Goal: Task Accomplishment & Management: Use online tool/utility

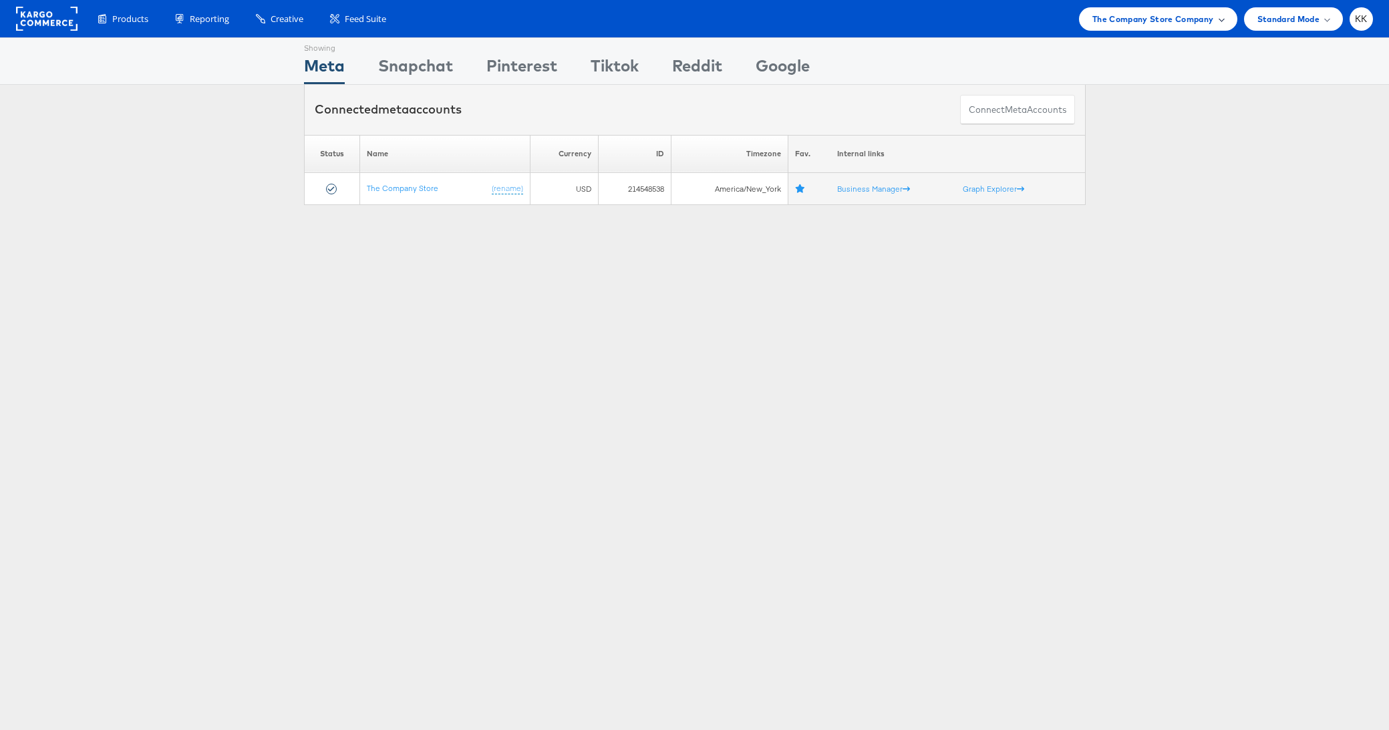
click at [1156, 29] on div "The Company Store Company" at bounding box center [1158, 18] width 158 height 23
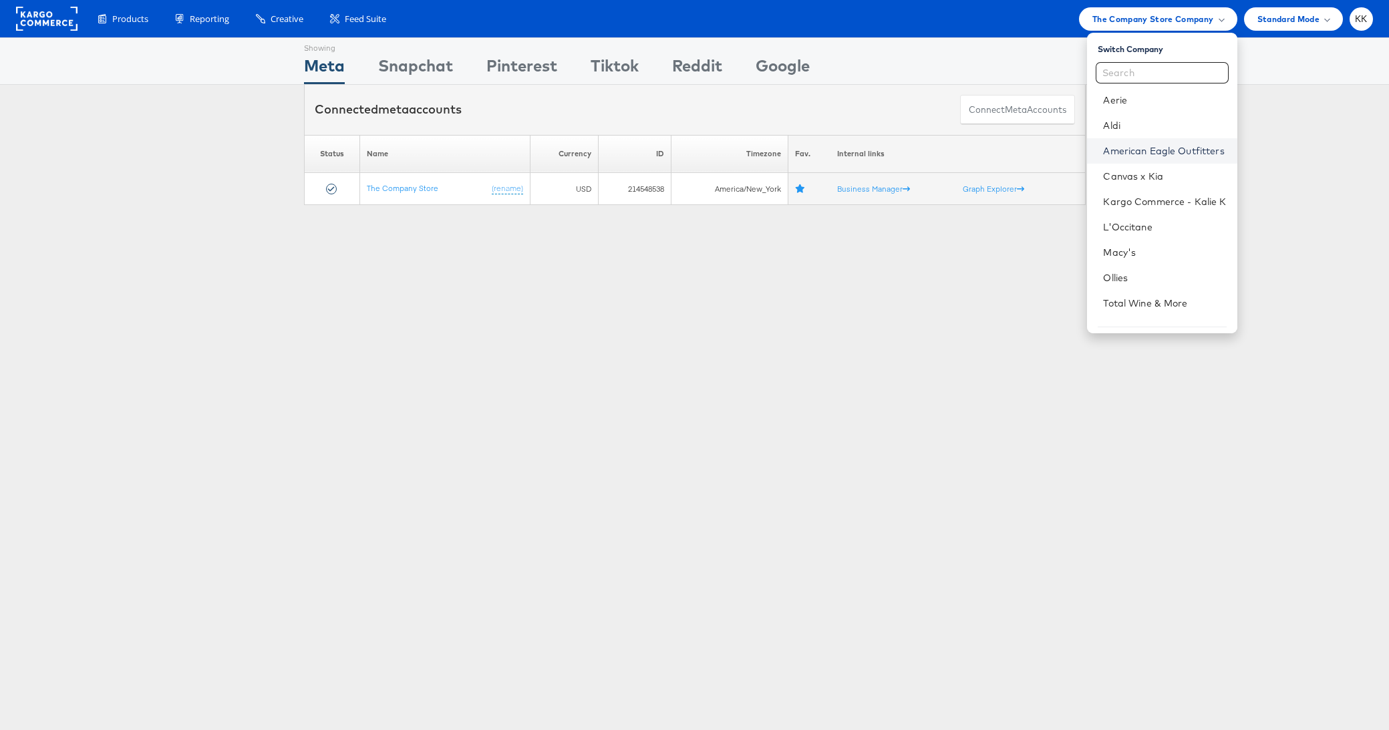
click at [1151, 153] on link "American Eagle Outfitters" at bounding box center [1164, 150] width 123 height 13
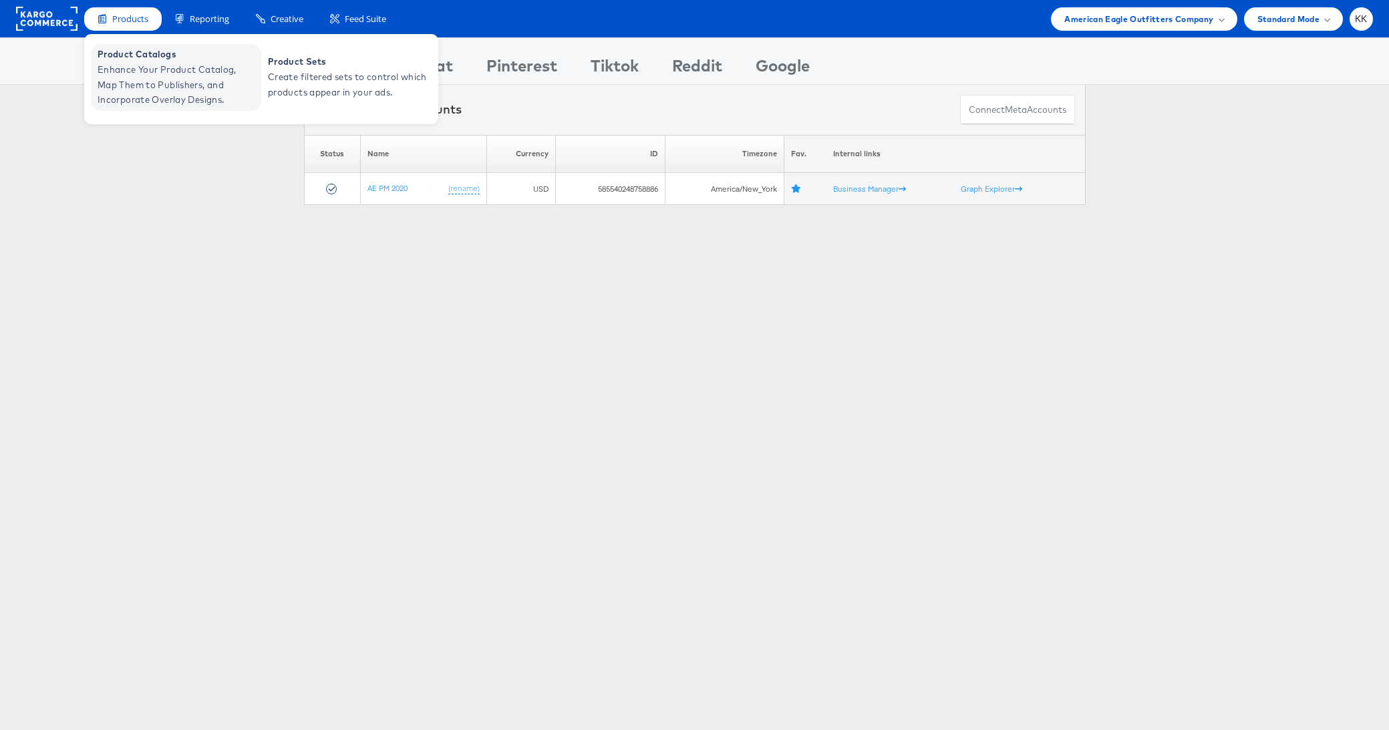
click at [129, 68] on span "Enhance Your Product Catalog, Map Them to Publishers, and Incorporate Overlay D…" at bounding box center [178, 84] width 160 height 45
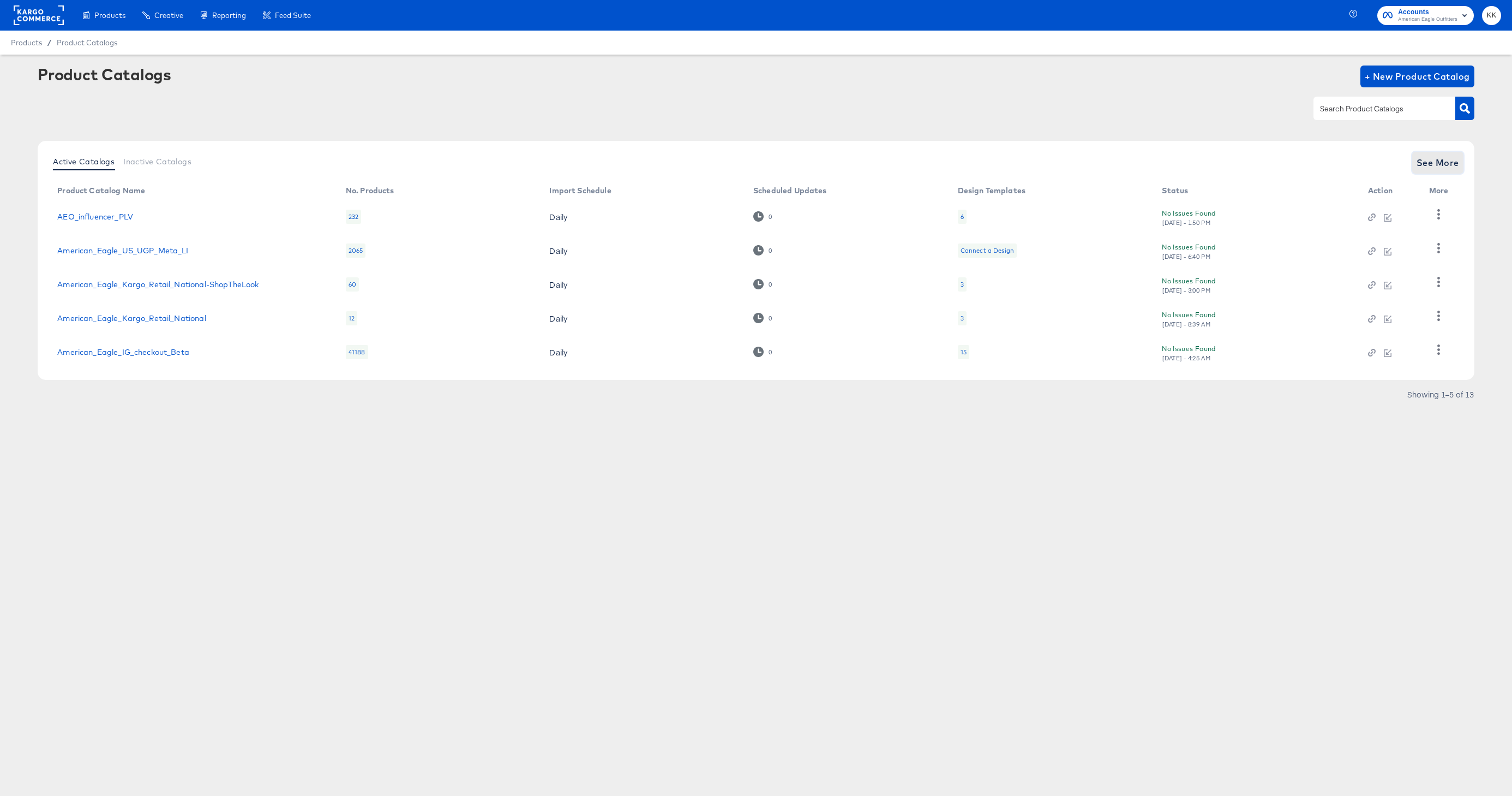
click at [1448, 162] on span "See More" at bounding box center [1438, 163] width 42 height 16
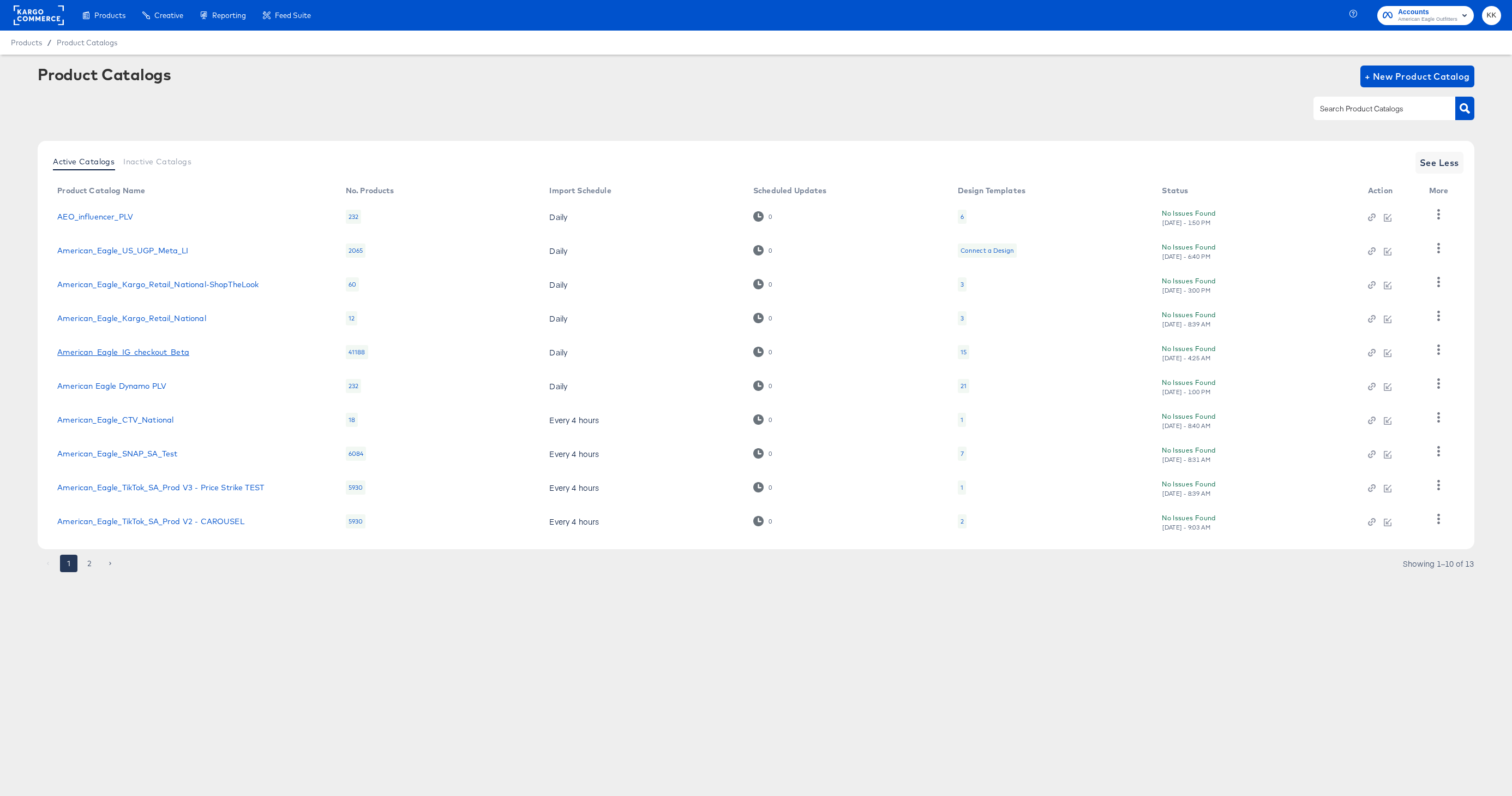
click at [173, 354] on link "American_Eagle_IG_checkout_Beta" at bounding box center [123, 351] width 132 height 9
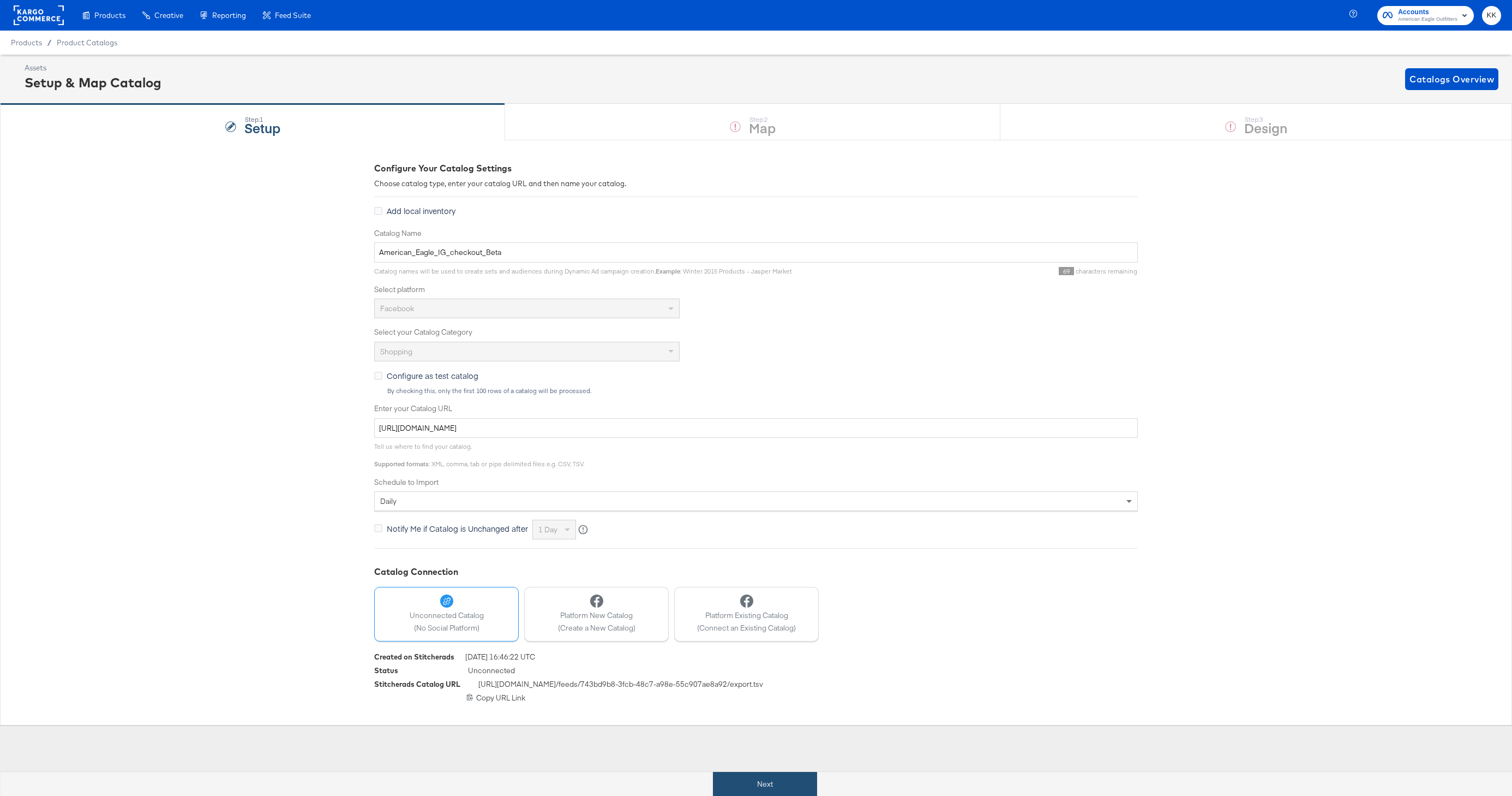
click at [773, 780] on button "Next" at bounding box center [765, 784] width 105 height 25
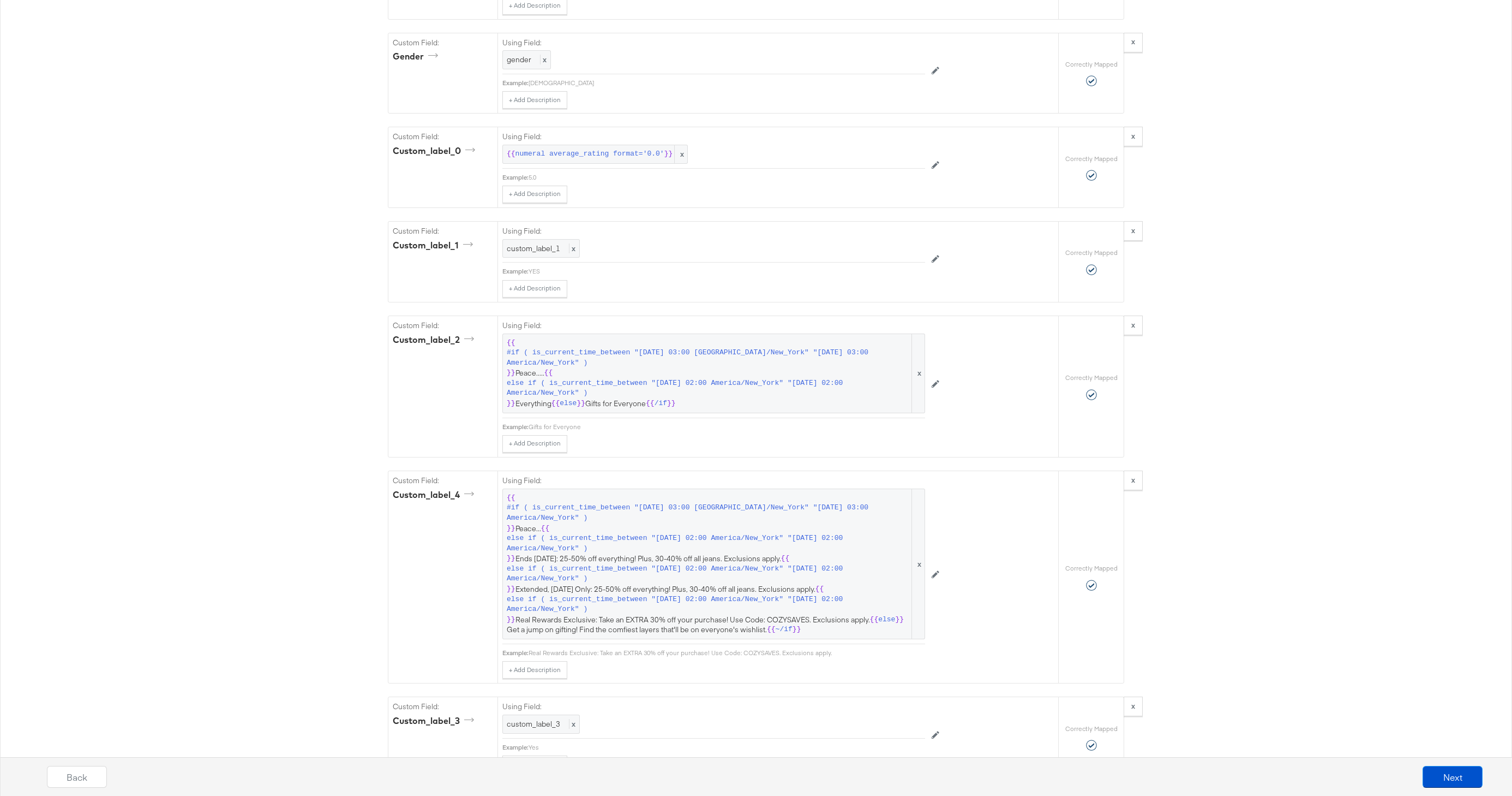
scroll to position [1396, 0]
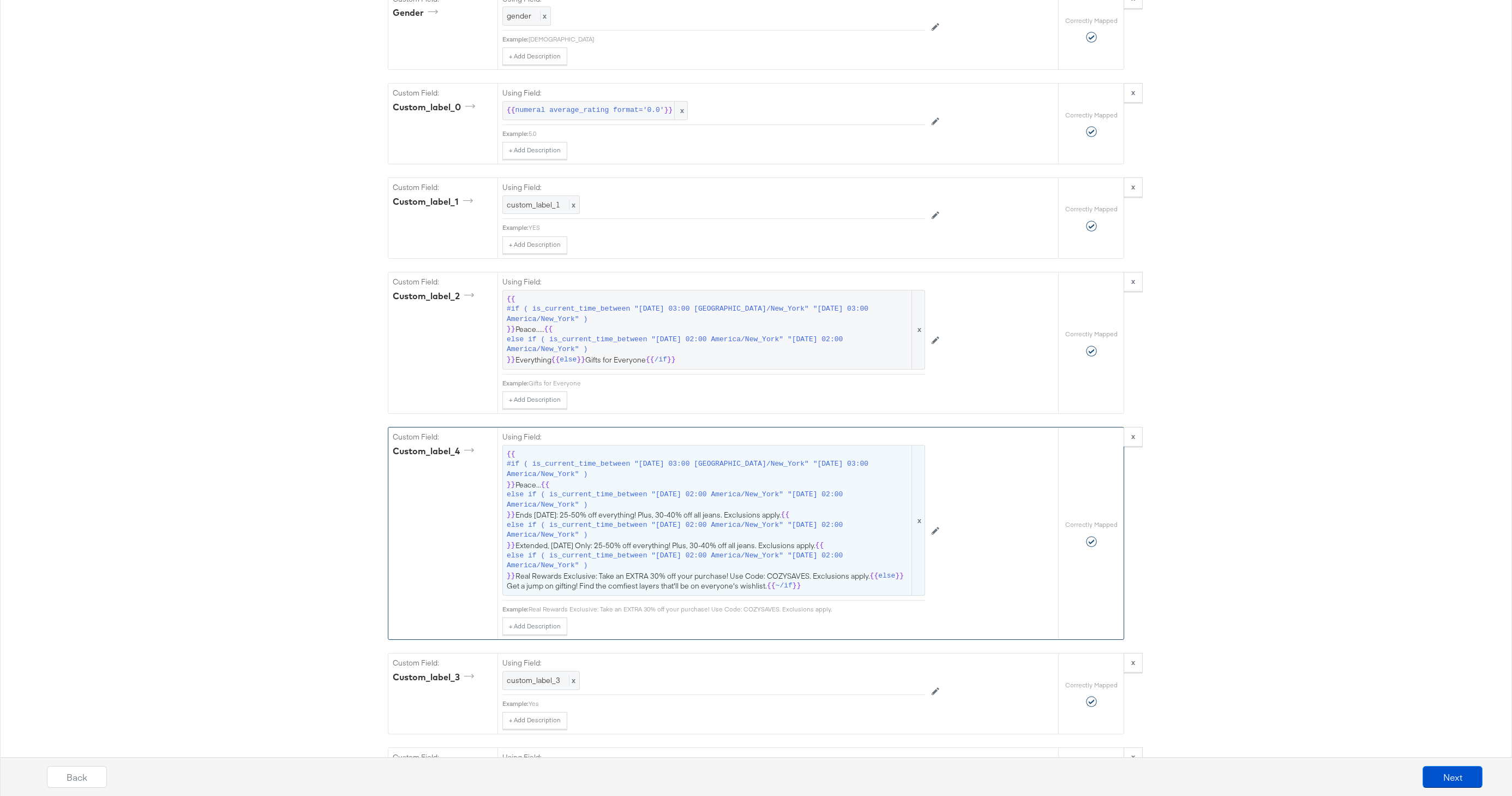
click at [668, 525] on span "else if ( is_current_time_between "[DATE] 02:00 America/New_York" "[DATE] 02:00…" at bounding box center [708, 530] width 404 height 20
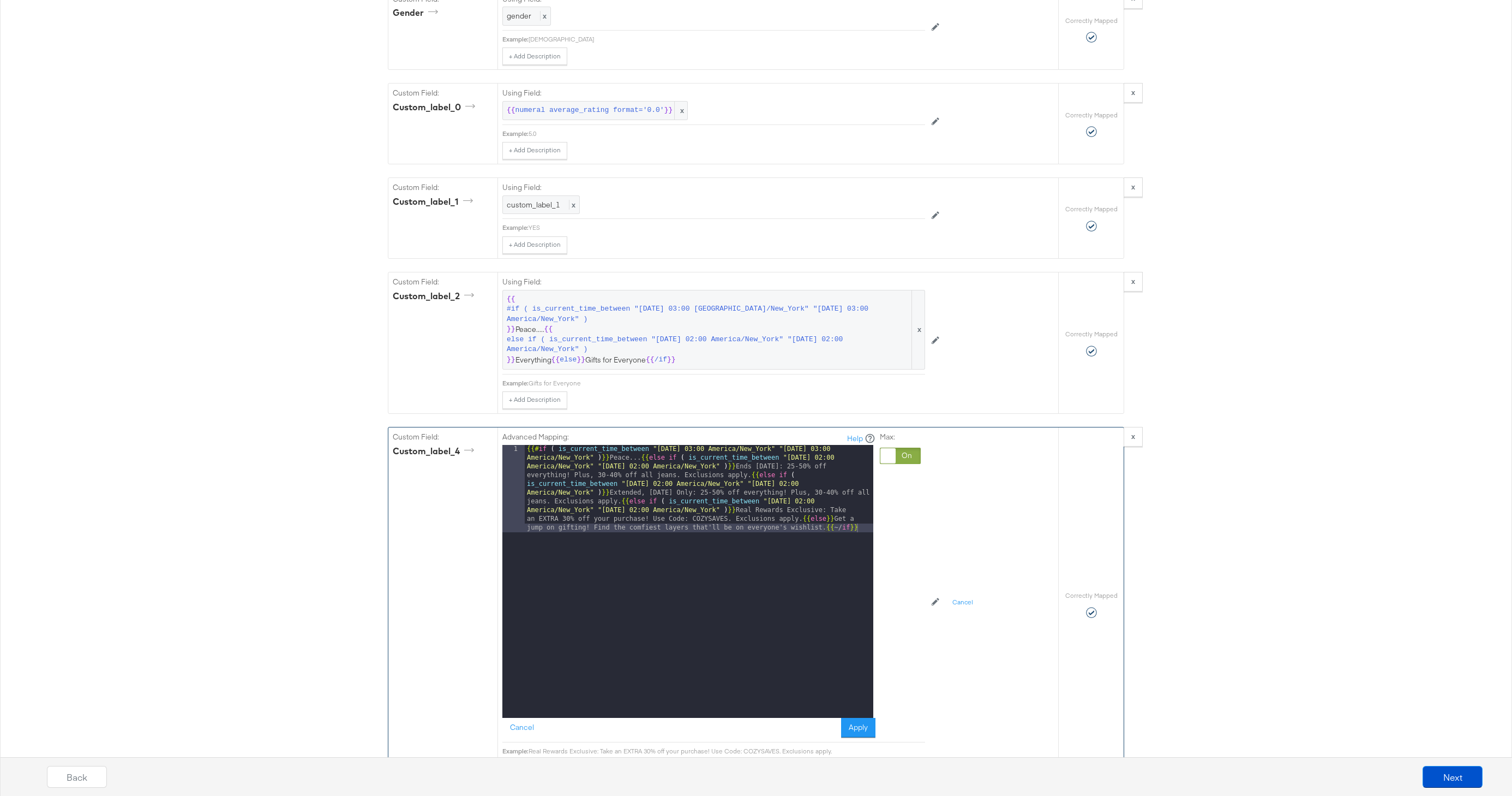
click at [799, 521] on div "{{# if ( is_current_time_between "[DATE] 03:00 [GEOGRAPHIC_DATA]/New_York" "[DA…" at bounding box center [699, 669] width 349 height 448
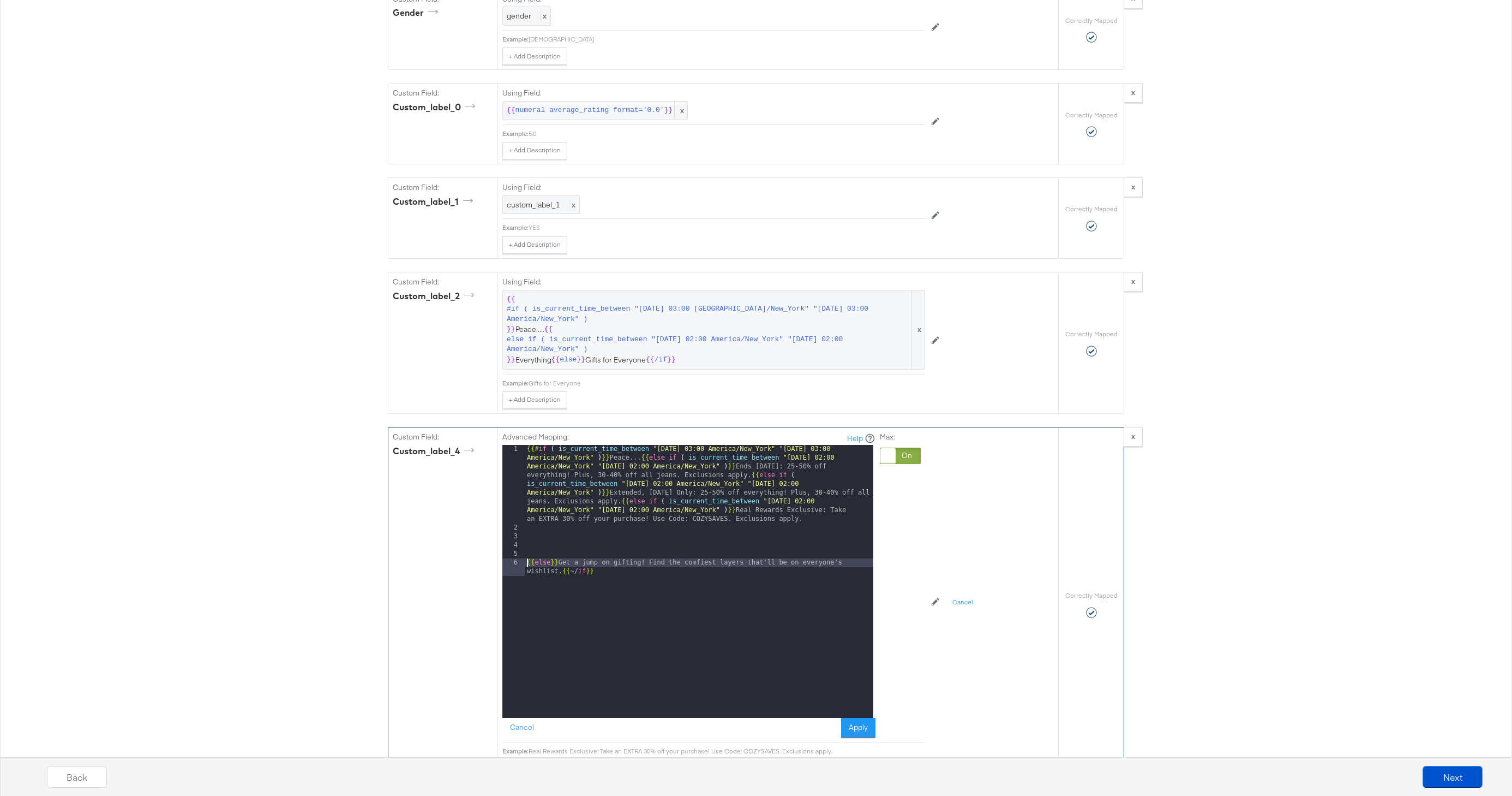
drag, startPoint x: 622, startPoint y: 503, endPoint x: 627, endPoint y: 534, distance: 31.4
click at [623, 503] on div "{{# if ( is_current_time_between "[DATE] 03:00 [GEOGRAPHIC_DATA]/New_York" "[DA…" at bounding box center [699, 629] width 349 height 369
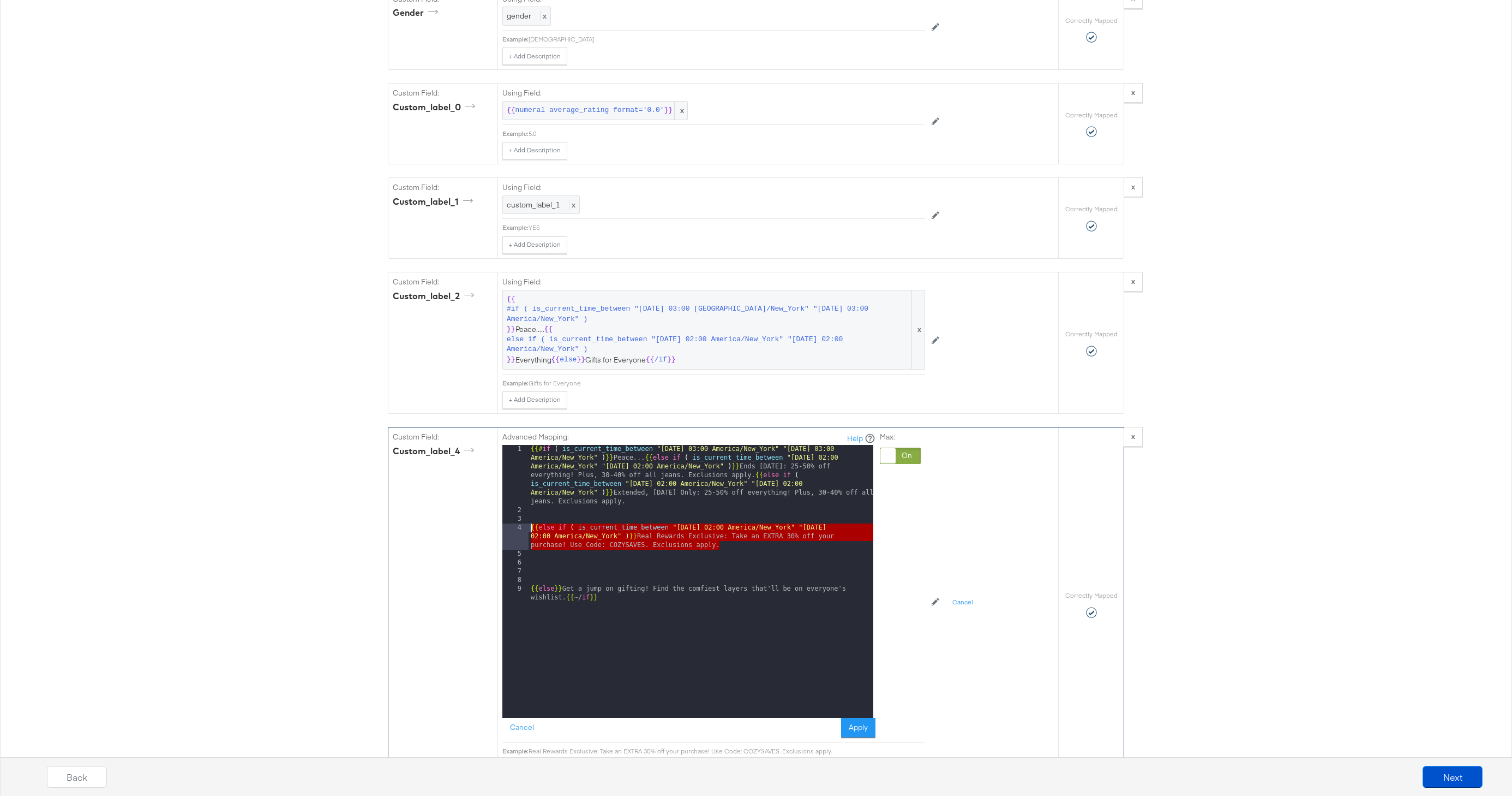
drag, startPoint x: 731, startPoint y: 545, endPoint x: 505, endPoint y: 528, distance: 226.6
click at [505, 528] on div "1 2 3 4 5 6 7 8 9 {{# if ( is_current_time_between "[DATE] 03:00 America/New_Yo…" at bounding box center [688, 581] width 371 height 273
click at [546, 560] on div "{{# if ( is_current_time_between "[DATE] 03:00 [GEOGRAPHIC_DATA]/New_York" "[DA…" at bounding box center [701, 620] width 345 height 351
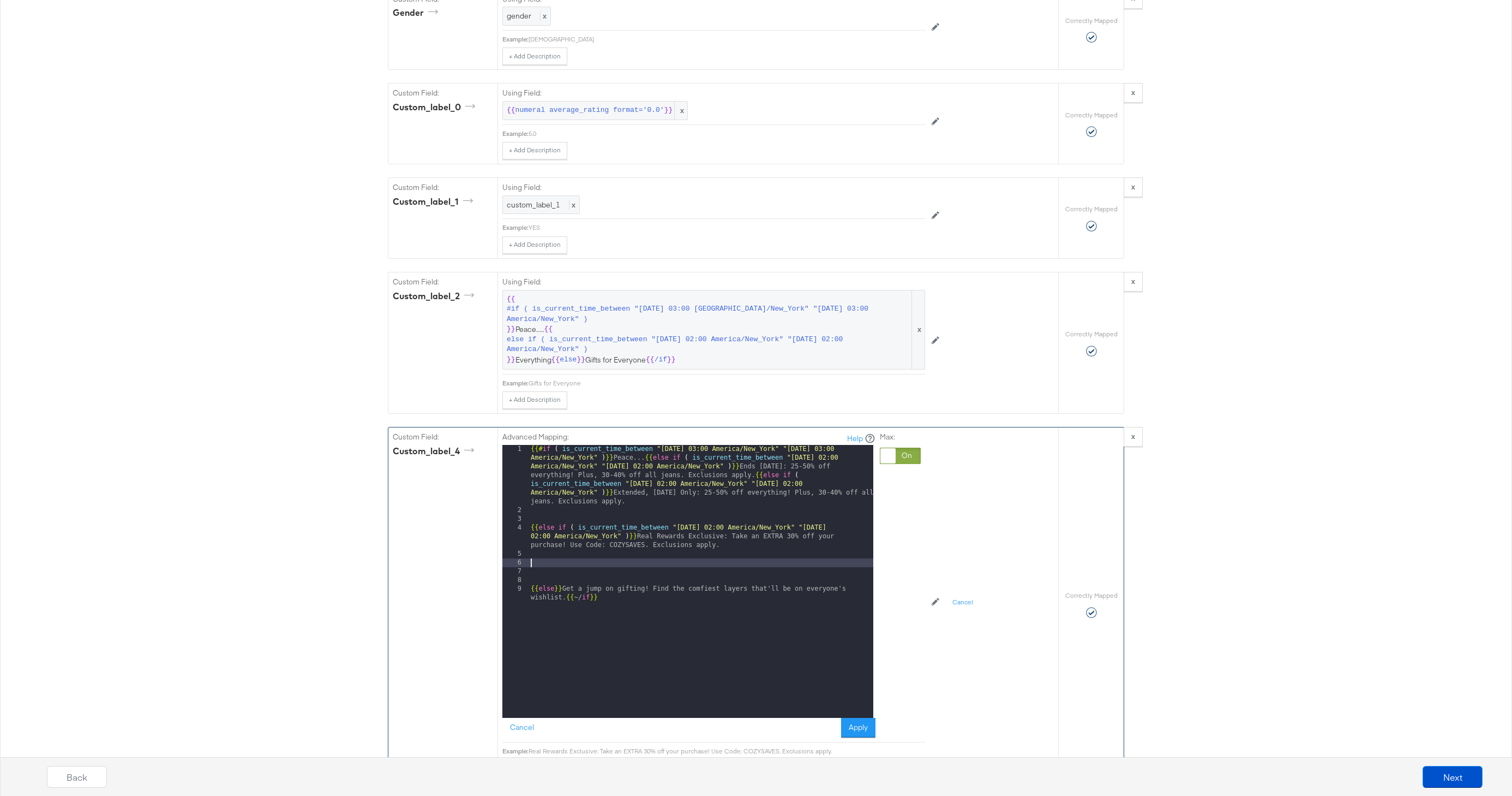
paste textarea
click at [715, 562] on div "{{# if ( is_current_time_between "[DATE] 03:00 [GEOGRAPHIC_DATA]/New_York" "[DA…" at bounding box center [701, 620] width 345 height 351
click at [854, 564] on div "{{# if ( is_current_time_between "[DATE] 03:00 [GEOGRAPHIC_DATA]/New_York" "[DA…" at bounding box center [701, 620] width 345 height 351
drag, startPoint x: 727, startPoint y: 583, endPoint x: 647, endPoint y: 572, distance: 80.8
click at [647, 572] on div "{{# if ( is_current_time_between "[DATE] 03:00 [GEOGRAPHIC_DATA]/New_York" "[DA…" at bounding box center [701, 620] width 345 height 351
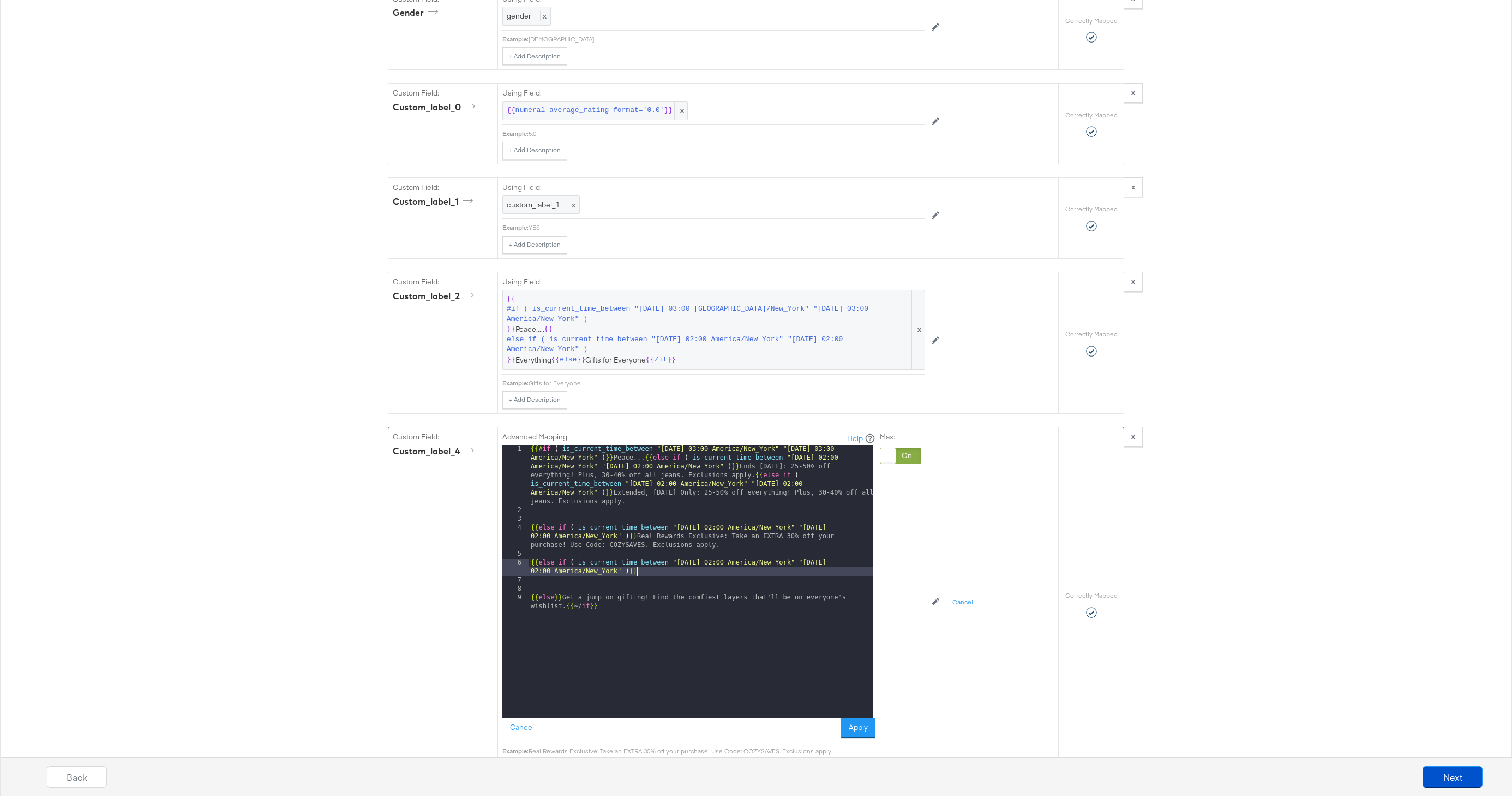
click at [646, 571] on div "{{# if ( is_current_time_between "[DATE] 03:00 [GEOGRAPHIC_DATA]/New_York" "[DA…" at bounding box center [701, 620] width 345 height 351
click at [530, 532] on div "{{# if ( is_current_time_between "[DATE] 03:00 [GEOGRAPHIC_DATA]/New_York" "[DA…" at bounding box center [701, 620] width 345 height 351
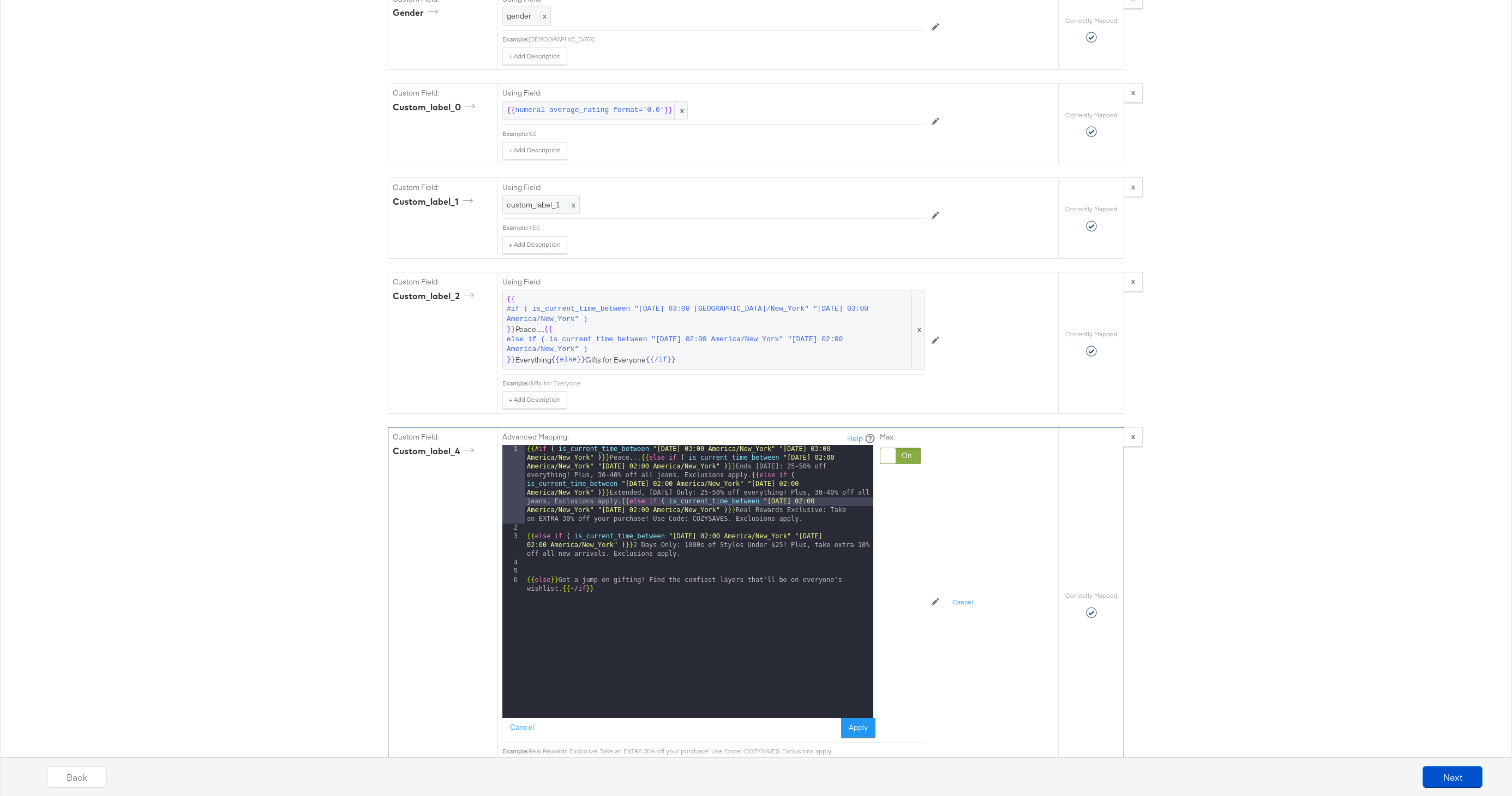
click at [544, 530] on div "{{# if ( is_current_time_between "[DATE] 03:00 [GEOGRAPHIC_DATA]/New_York" "[DA…" at bounding box center [699, 629] width 349 height 369
click at [622, 500] on div "{{# if ( is_current_time_between "[DATE] 03:00 [GEOGRAPHIC_DATA]/New_York" "[DA…" at bounding box center [699, 629] width 349 height 369
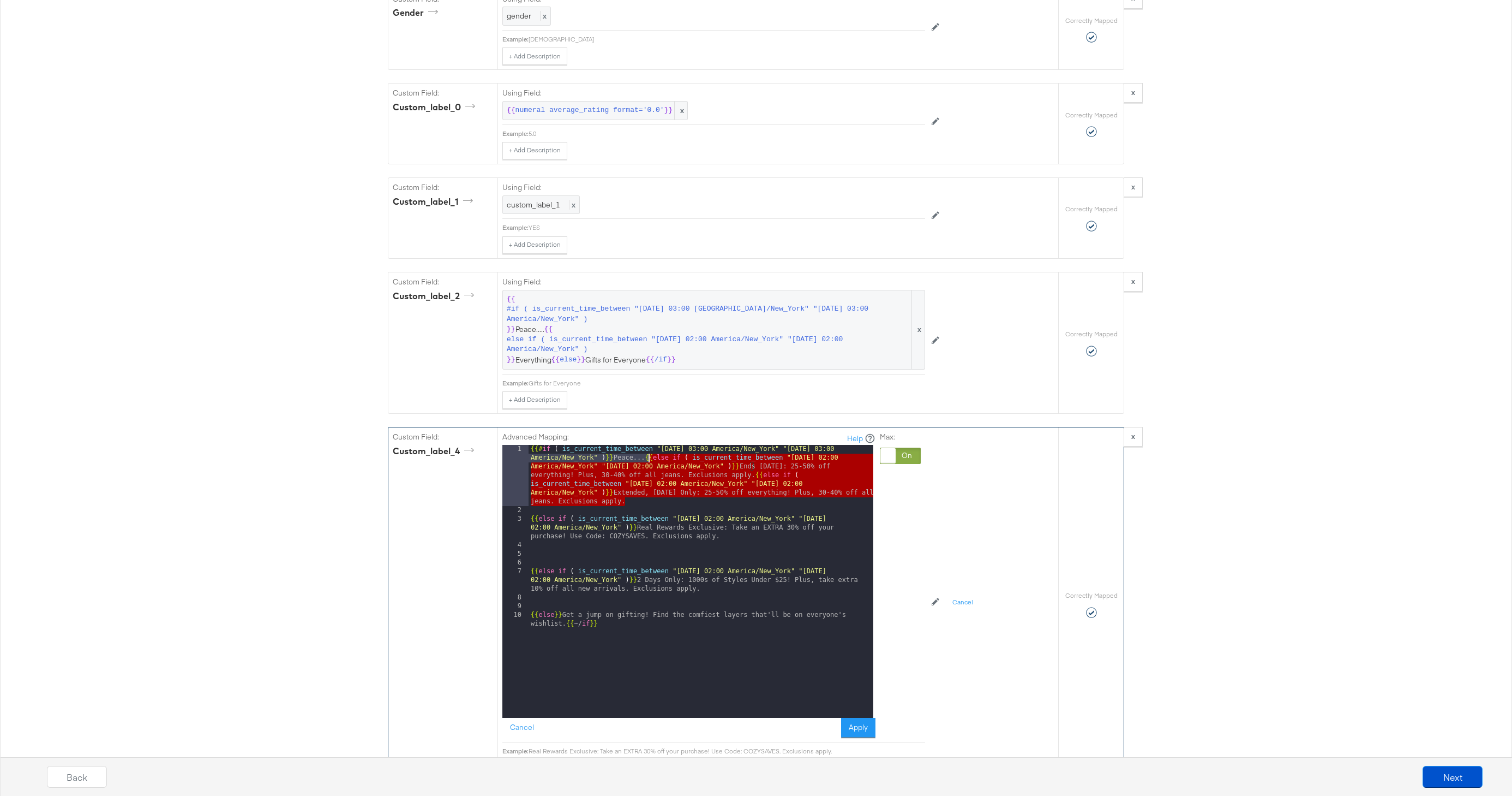
drag, startPoint x: 628, startPoint y: 503, endPoint x: 648, endPoint y: 460, distance: 47.4
click at [648, 460] on div "{{# if ( is_current_time_between "[DATE] 03:00 [GEOGRAPHIC_DATA]/New_York" "[DA…" at bounding box center [701, 620] width 345 height 351
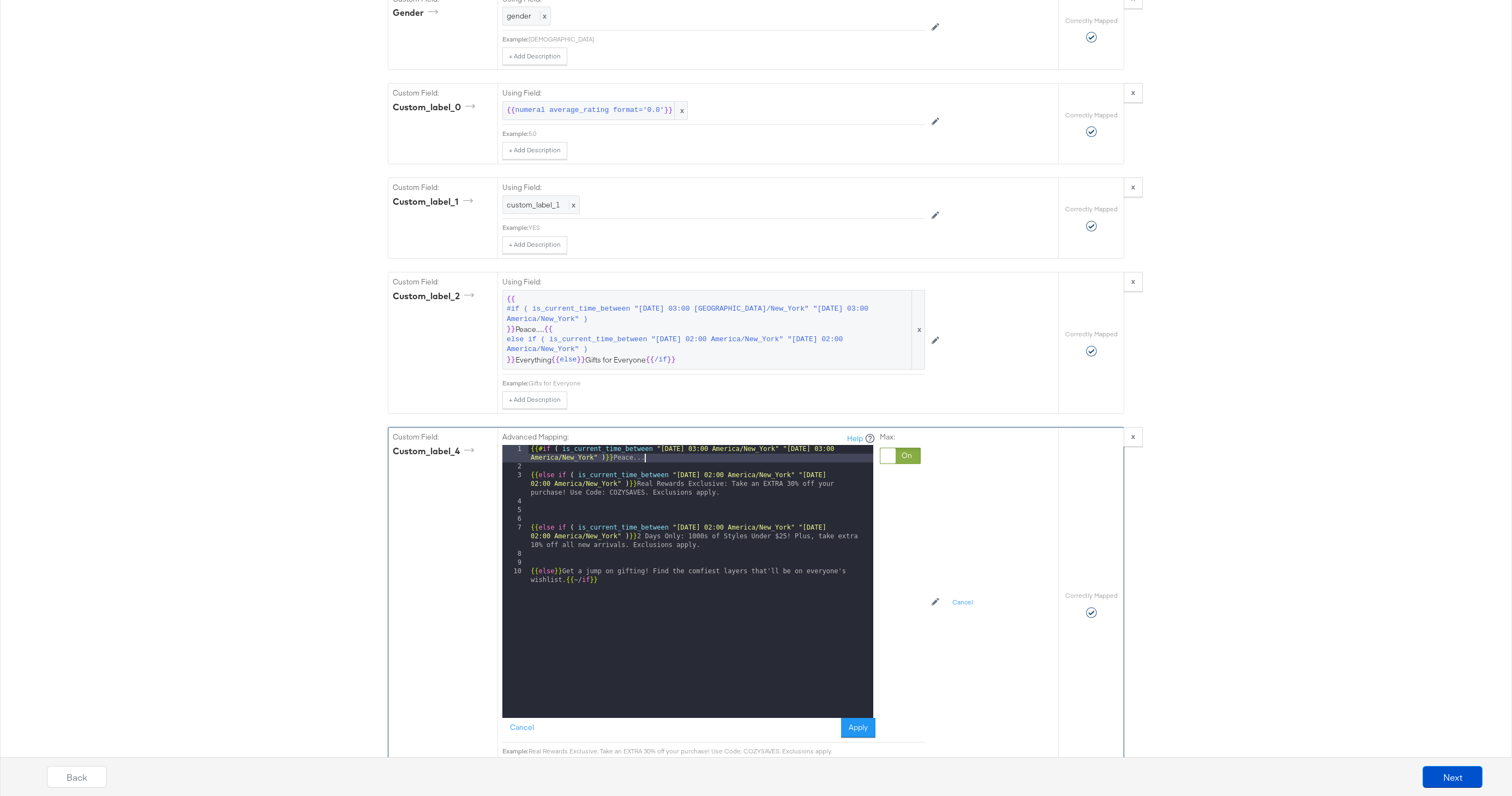
click at [730, 494] on div "{{# if ( is_current_time_between "[DATE] 03:00 America/New_York" "[DATE] 03:00 …" at bounding box center [701, 598] width 345 height 308
click at [702, 510] on div "{{# if ( is_current_time_between "[DATE] 03:00 America/New_York" "[DATE] 03:00 …" at bounding box center [701, 598] width 345 height 308
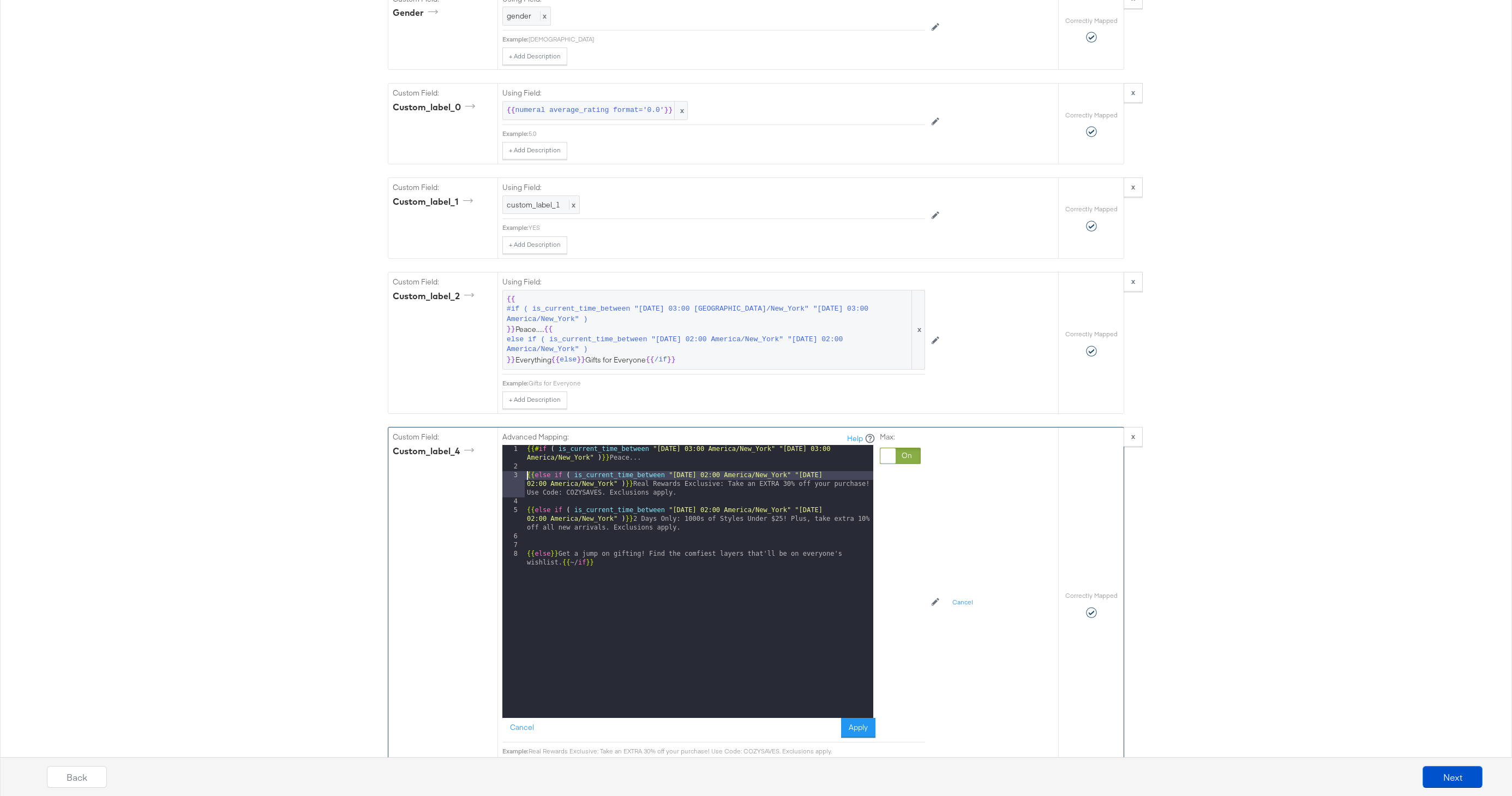
click at [527, 479] on div "{{# if ( is_current_time_between "[DATE] 03:00 America/New_York" "[DATE] 03:00 …" at bounding box center [699, 598] width 349 height 308
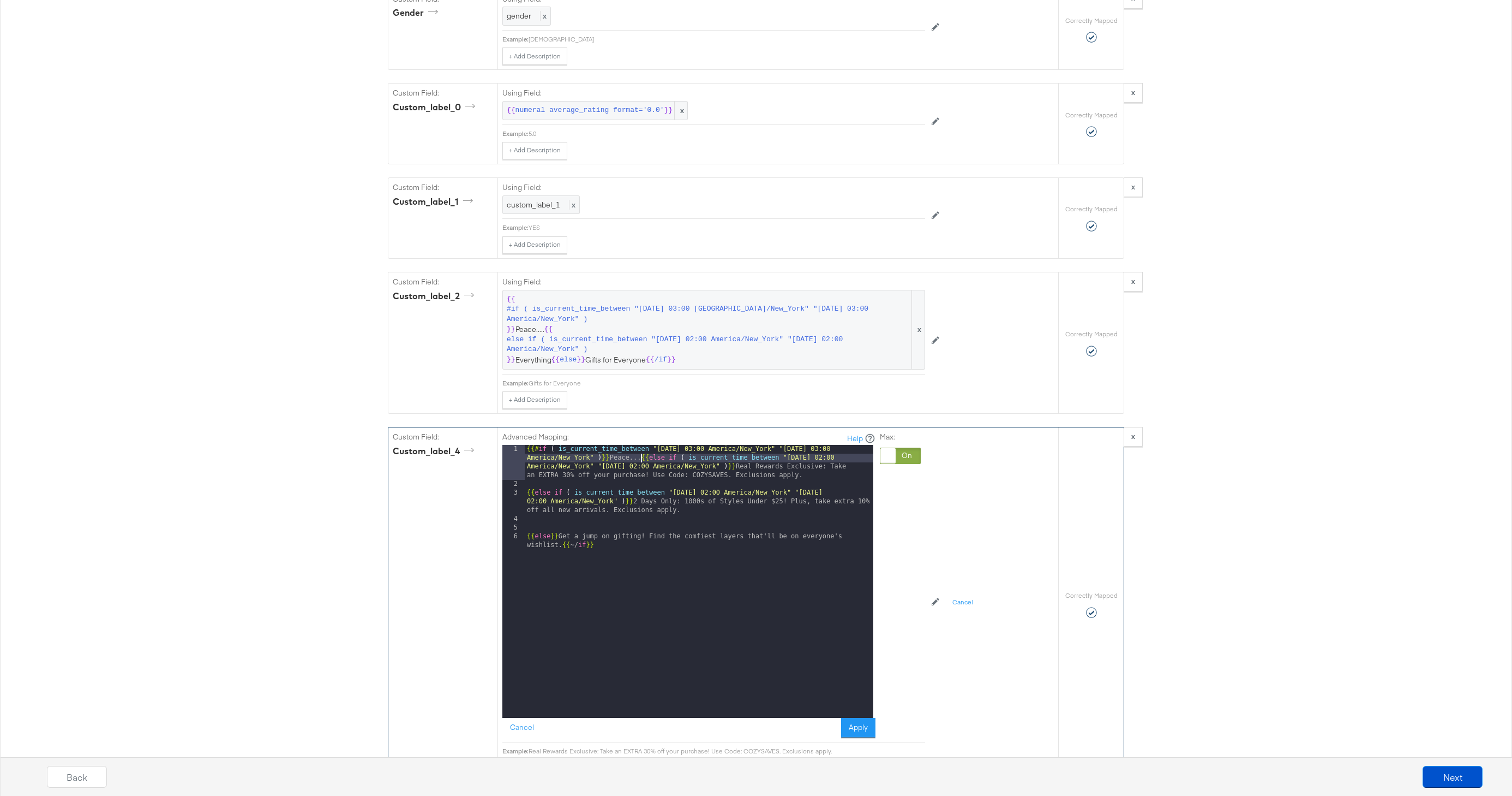
drag, startPoint x: 529, startPoint y: 495, endPoint x: 528, endPoint y: 543, distance: 48.0
click at [528, 495] on div "{{# if ( is_current_time_between "[DATE] 03:00 America/New_York" "[DATE] 03:00 …" at bounding box center [699, 607] width 349 height 325
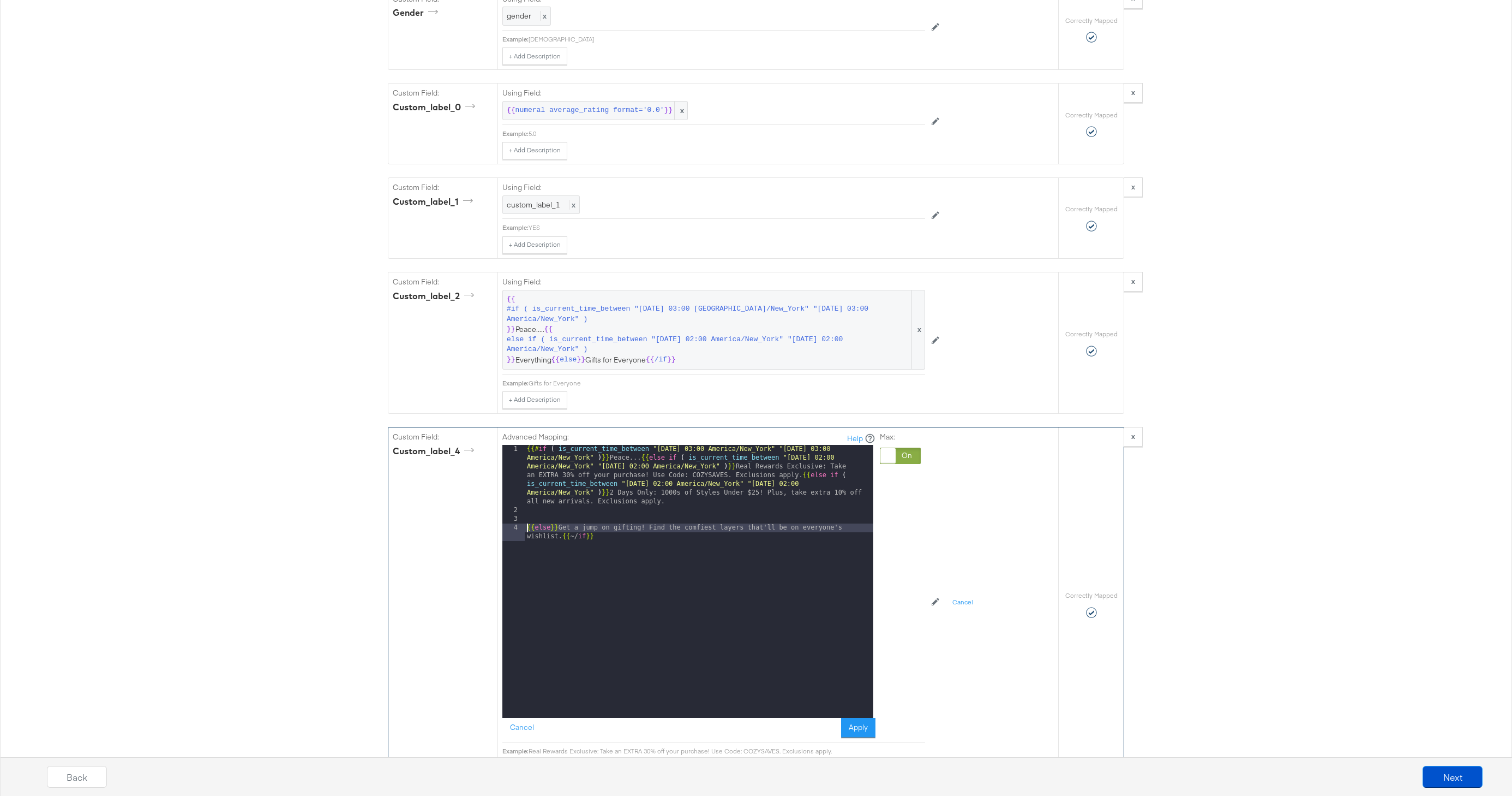
click at [526, 530] on div "{{# if ( is_current_time_between "[DATE] 03:00 America/New_York" "[DATE] 03:00 …" at bounding box center [699, 620] width 349 height 351
click at [863, 735] on button "Apply" at bounding box center [859, 727] width 34 height 20
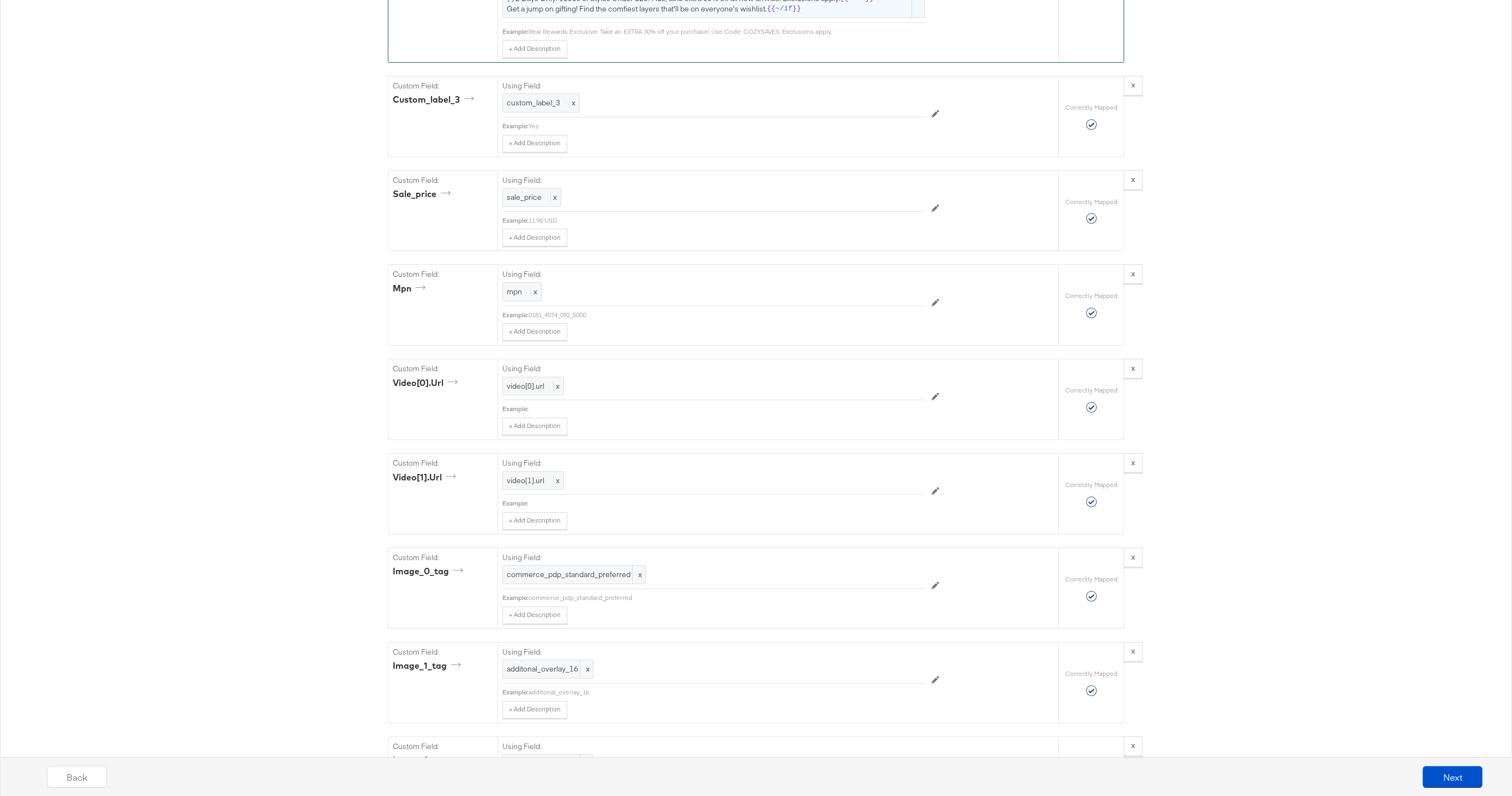
scroll to position [1993, 0]
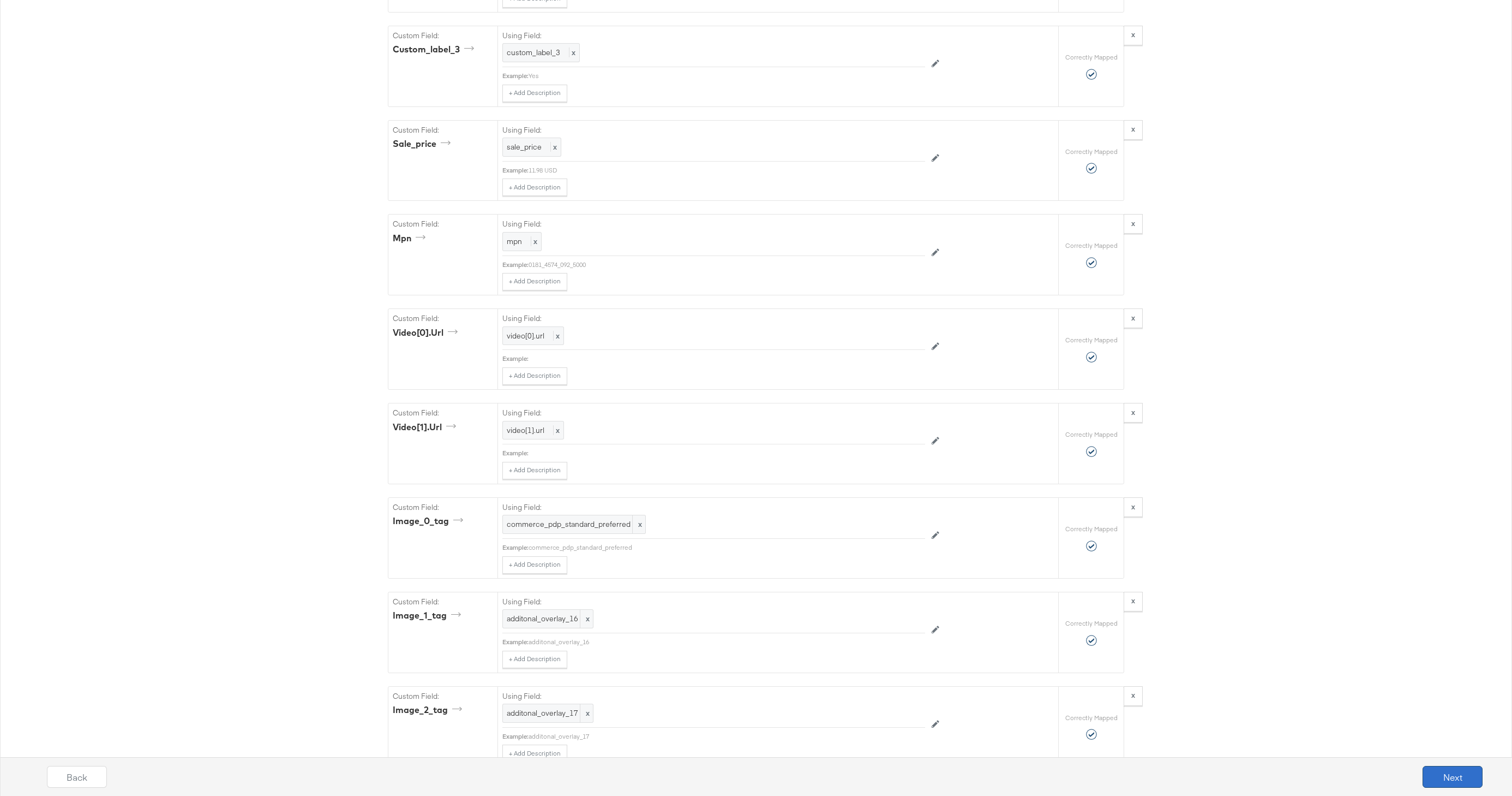
click at [1442, 767] on button "Next" at bounding box center [1452, 776] width 60 height 22
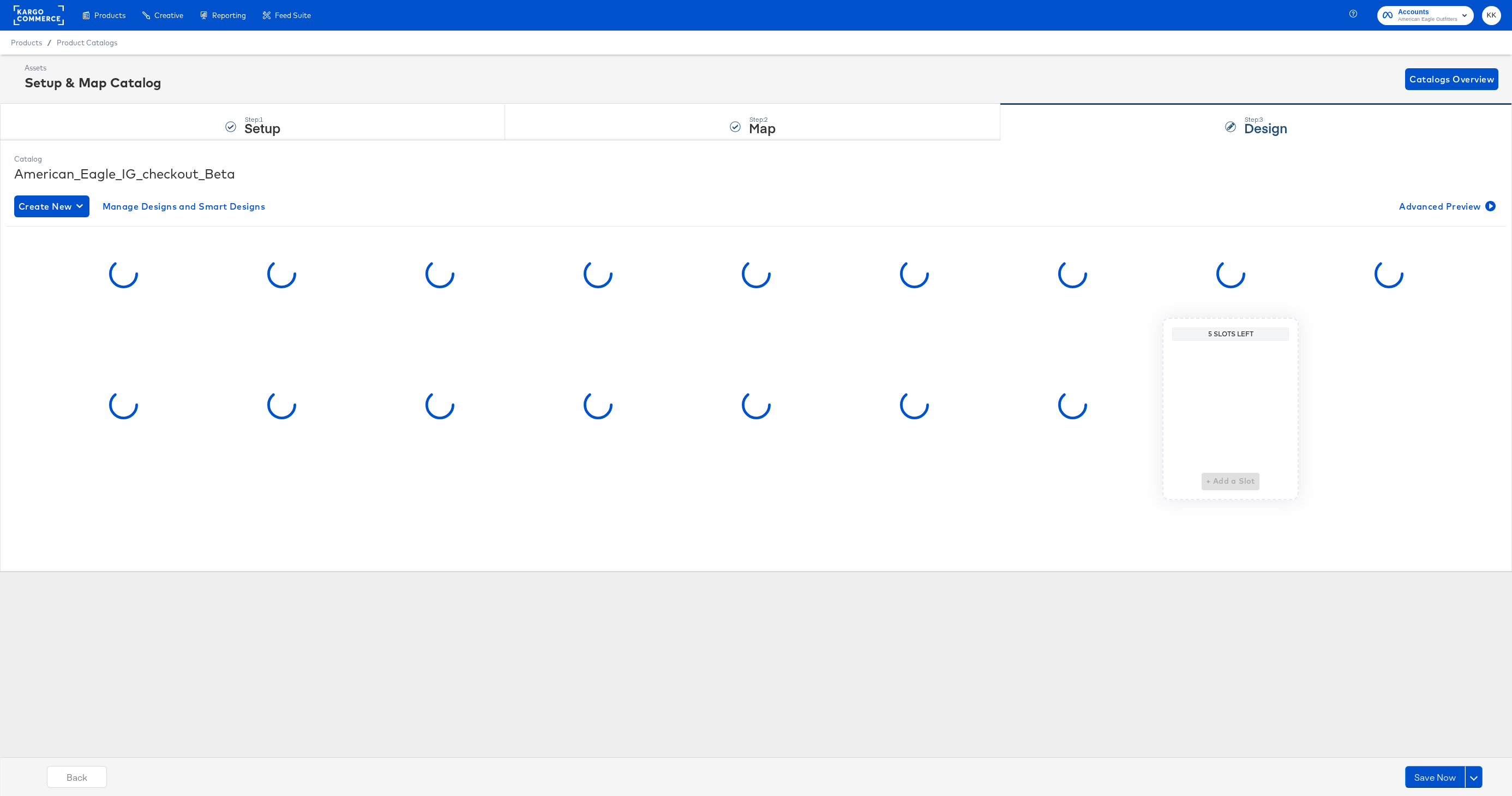
scroll to position [0, 0]
click at [1474, 782] on button at bounding box center [1474, 776] width 17 height 22
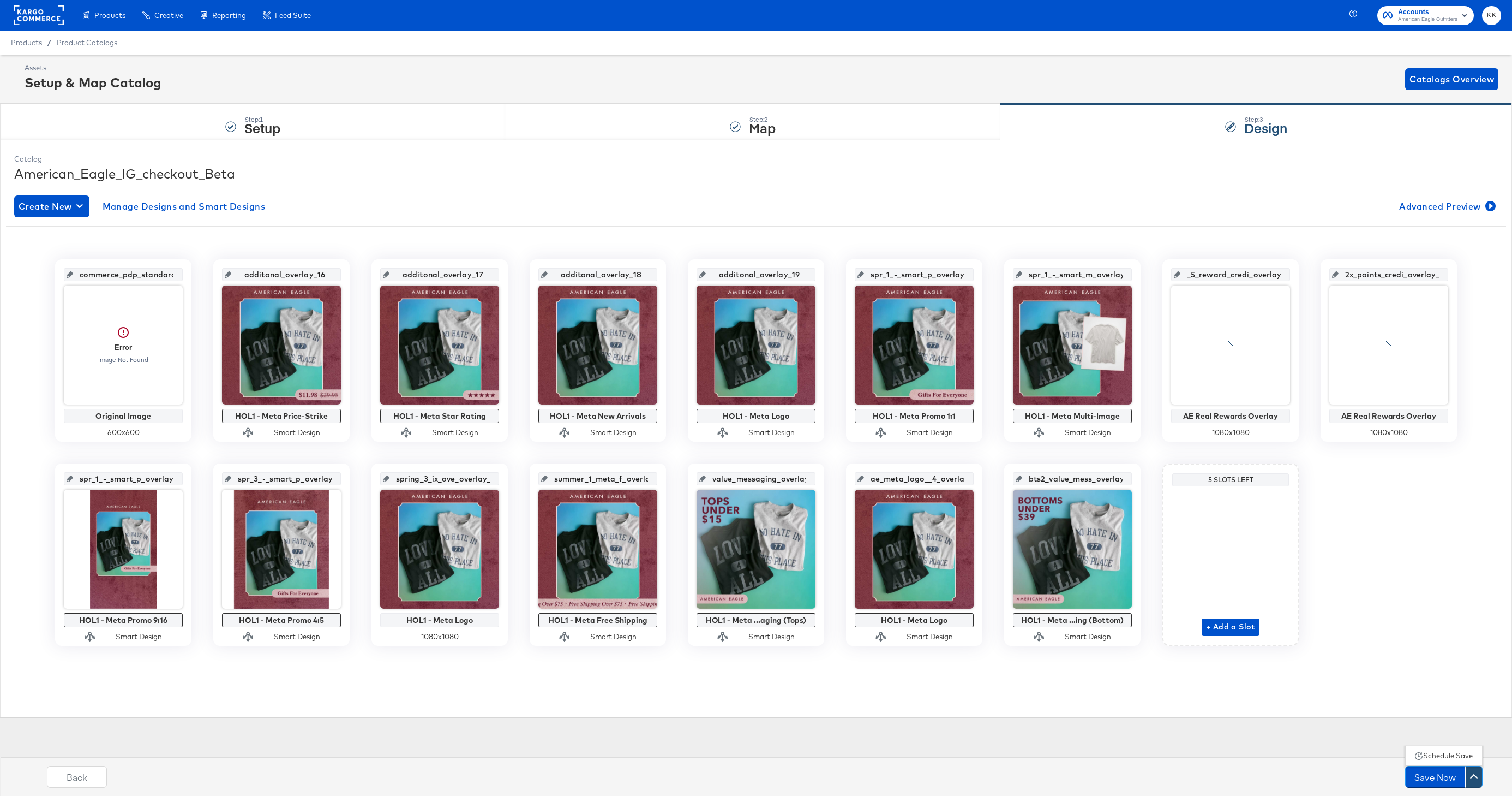
click at [1434, 755] on div "Schedule Save" at bounding box center [1448, 755] width 50 height 11
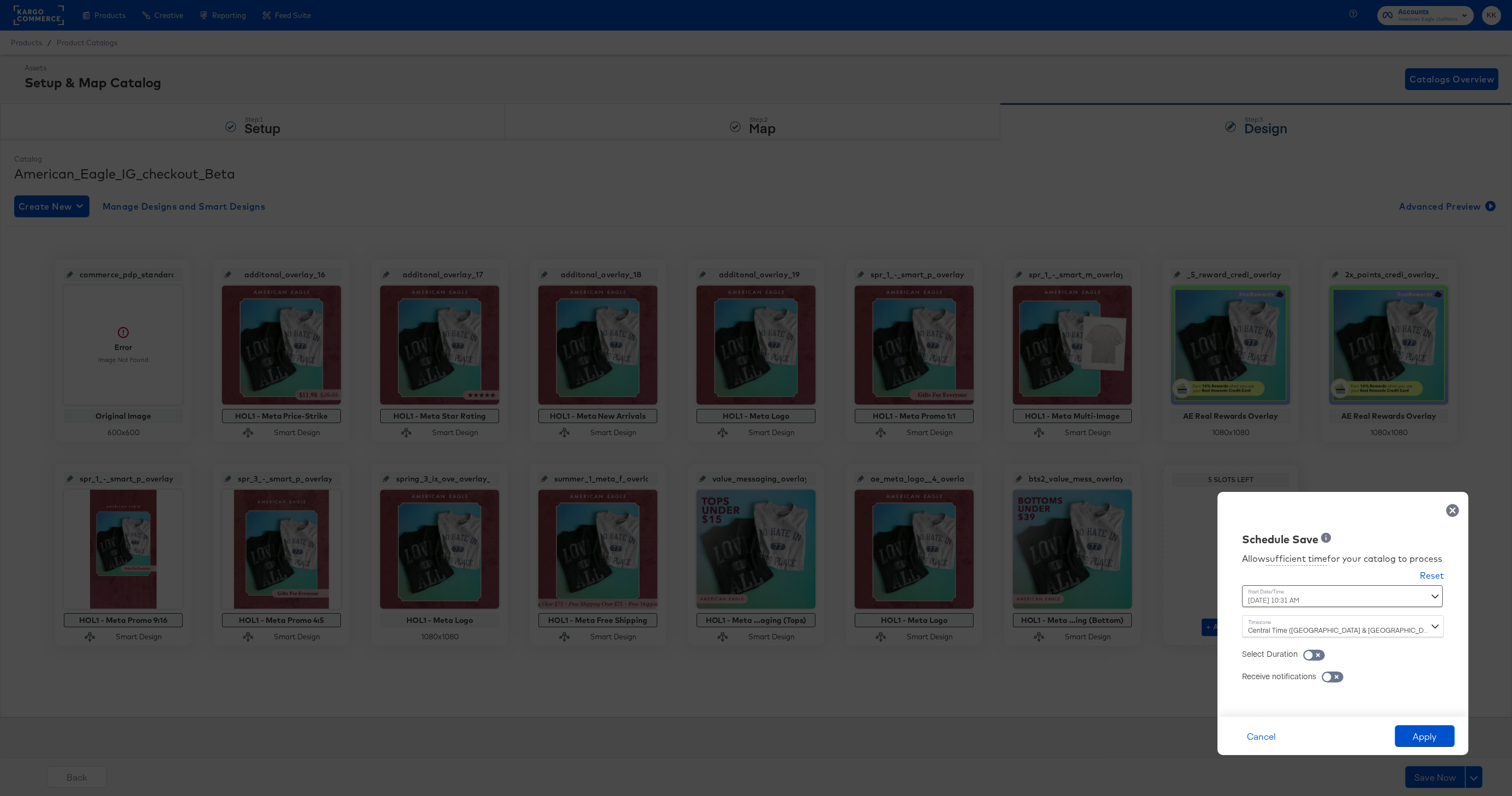
click at [1278, 593] on div "[DATE] 10:31 AM ‹ [DATE] › Su Mo Tu We Th Fr Sa 28 29 30 1 2 3 4 5 6 7 8 9 10 1…" at bounding box center [1316, 596] width 148 height 22
click at [1284, 602] on div "[DATE] 10:31 AM ‹ [DATE] › Su Mo Tu We Th Fr Sa 28 29 30 1 2 3 4 5 6 7 8 9 10 1…" at bounding box center [1316, 596] width 148 height 22
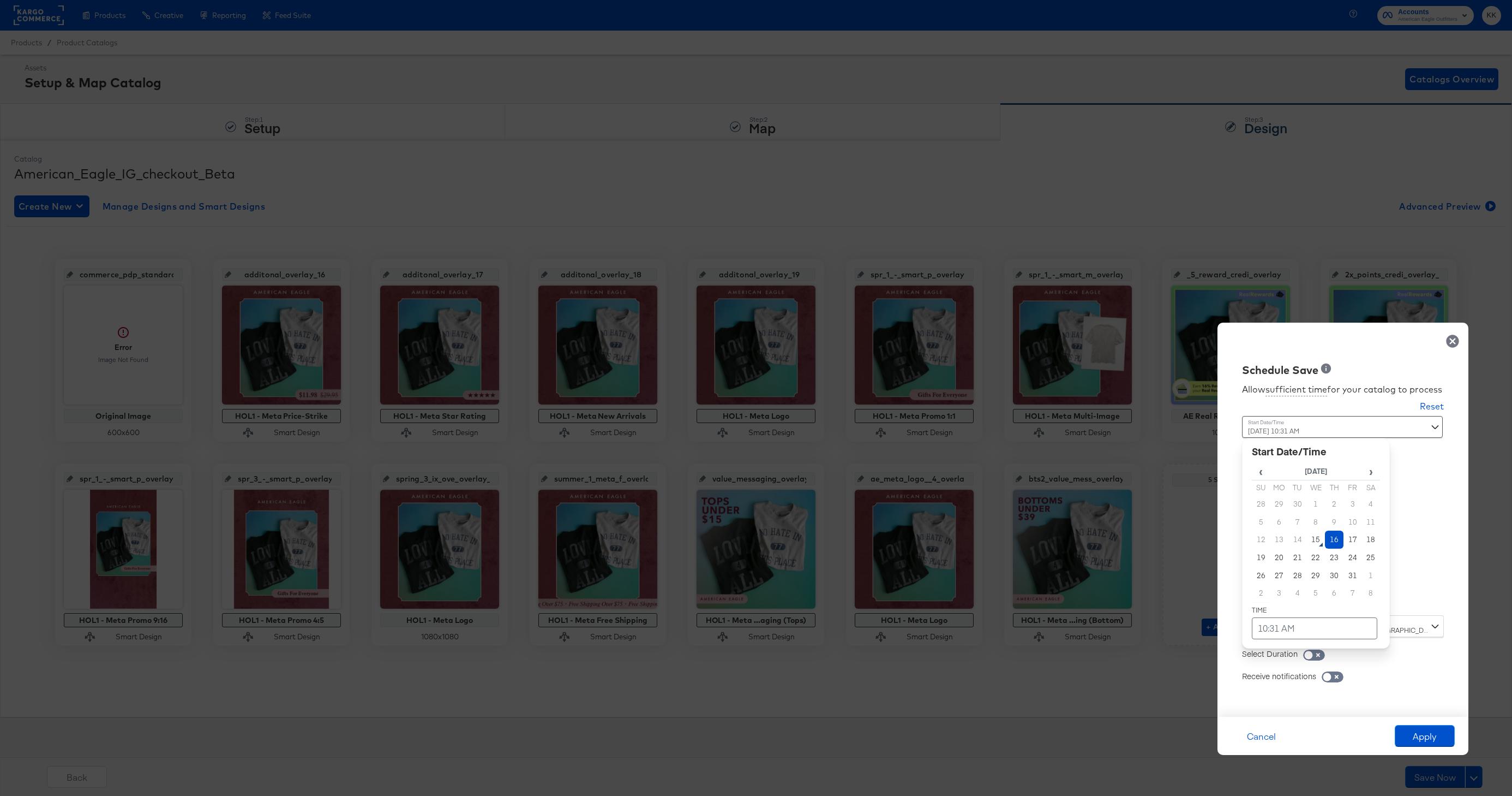
click at [1338, 537] on td "16" at bounding box center [1334, 539] width 19 height 18
click at [1303, 627] on td "10:31 AM" at bounding box center [1315, 628] width 126 height 22
click at [1294, 550] on span "▼" at bounding box center [1293, 546] width 22 height 22
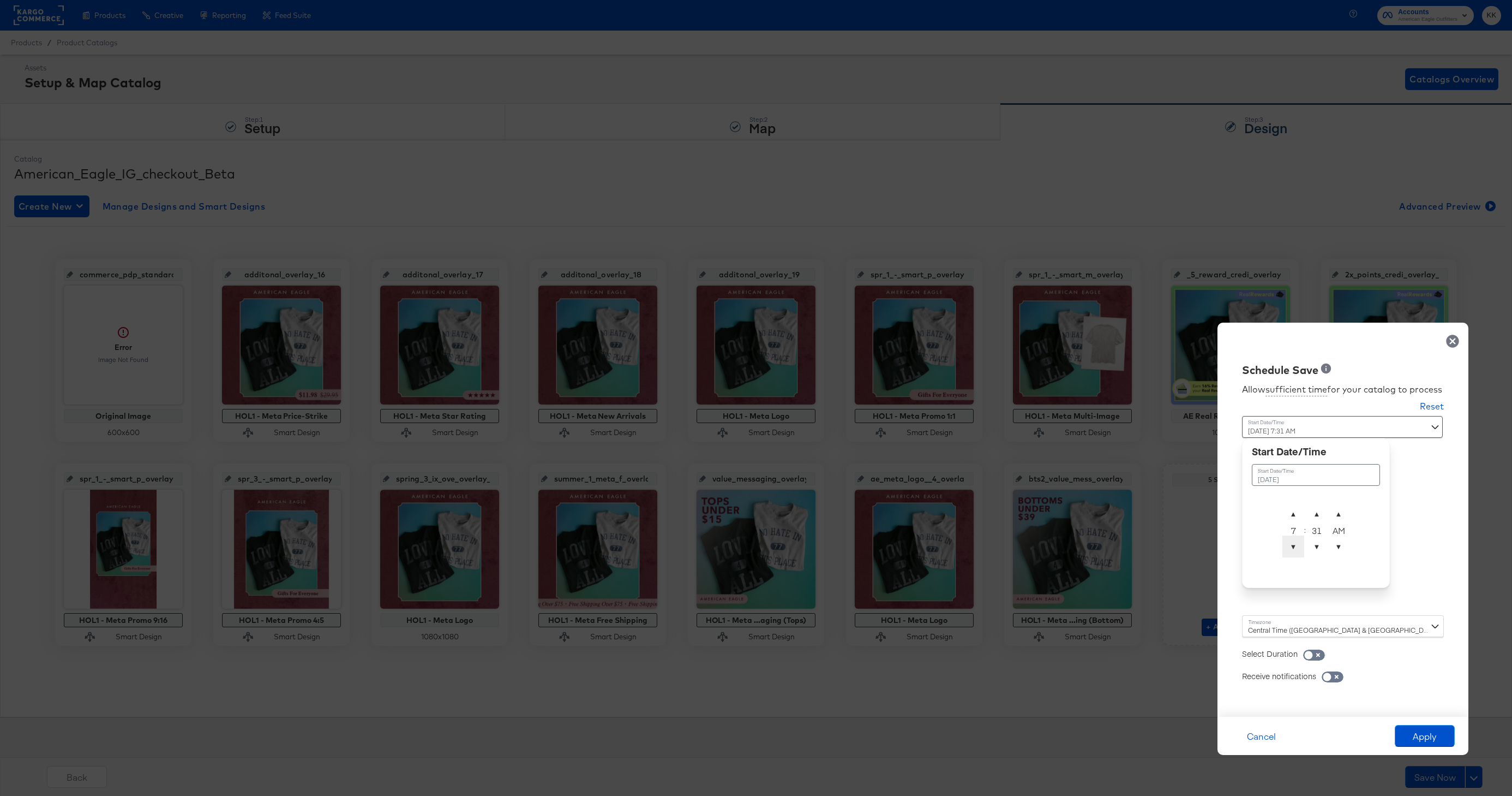
click at [1294, 550] on span "▼" at bounding box center [1293, 546] width 22 height 22
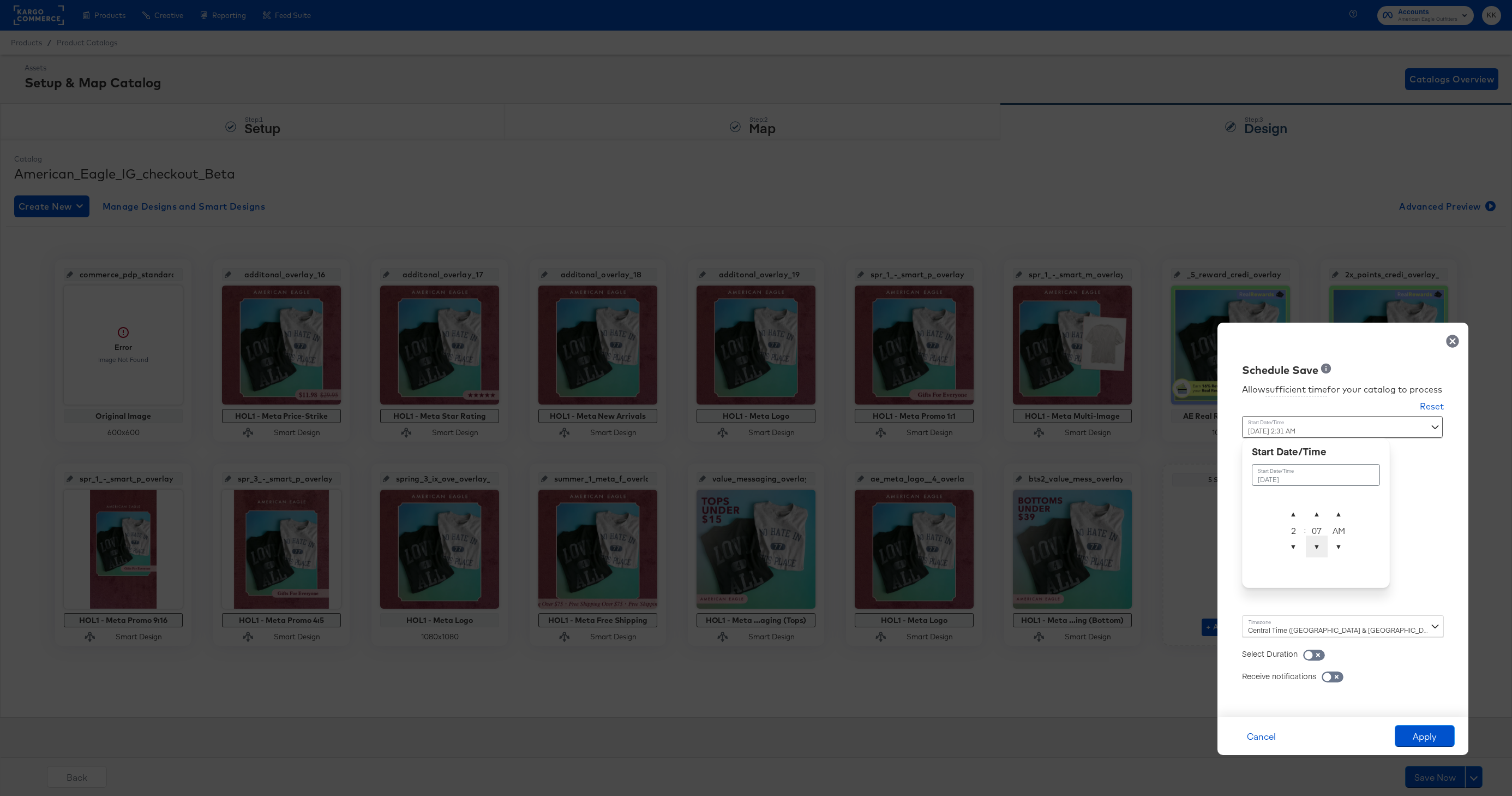
click at [1315, 550] on span "▼" at bounding box center [1317, 546] width 22 height 22
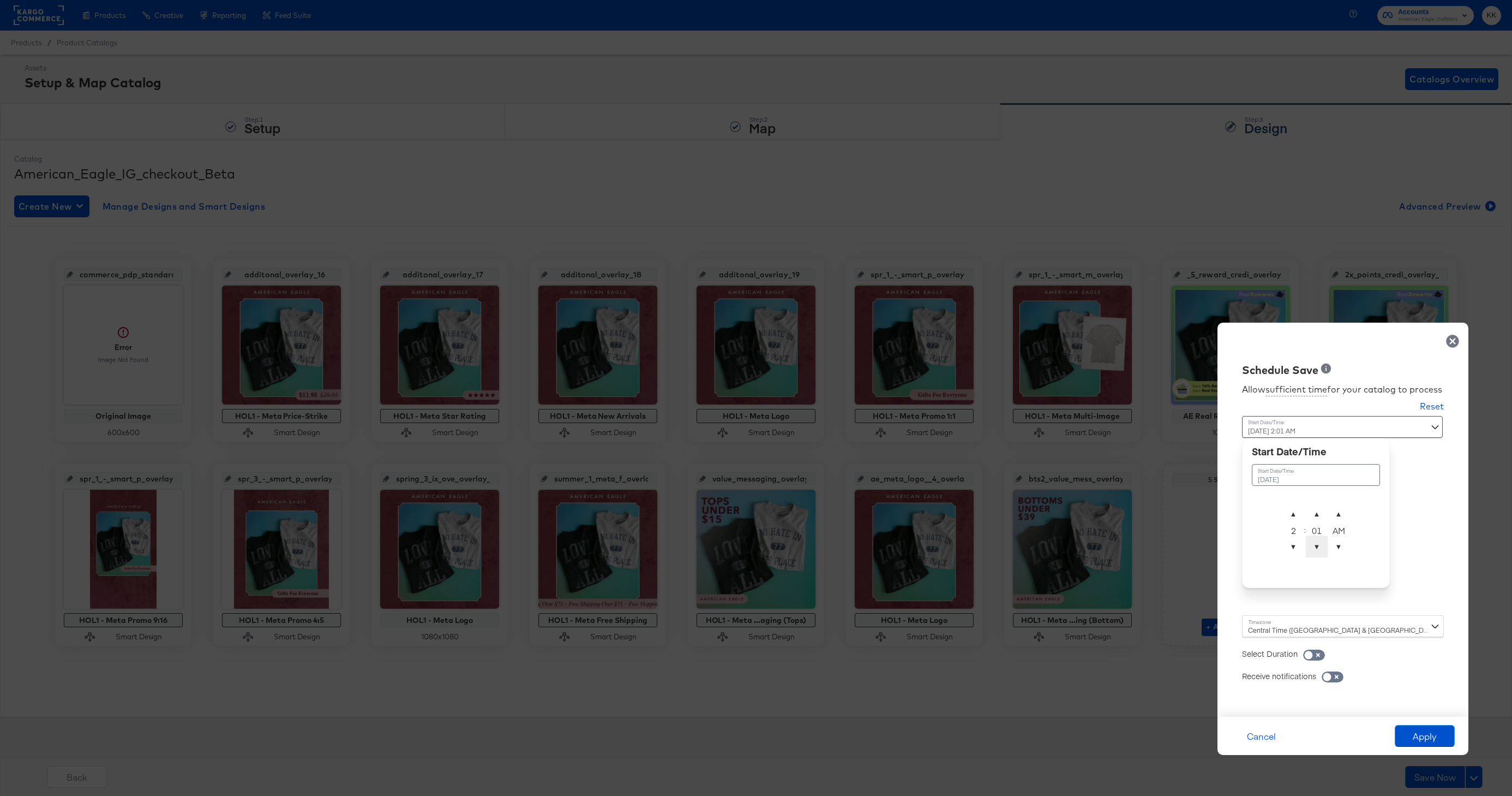
click at [1315, 550] on span "▼" at bounding box center [1317, 546] width 22 height 22
type input "[DATE] 2:00 AM"
click at [1266, 629] on div "Central Time ([GEOGRAPHIC_DATA] & [GEOGRAPHIC_DATA]) ([GEOGRAPHIC_DATA]/[GEOGRA…" at bounding box center [1343, 626] width 202 height 22
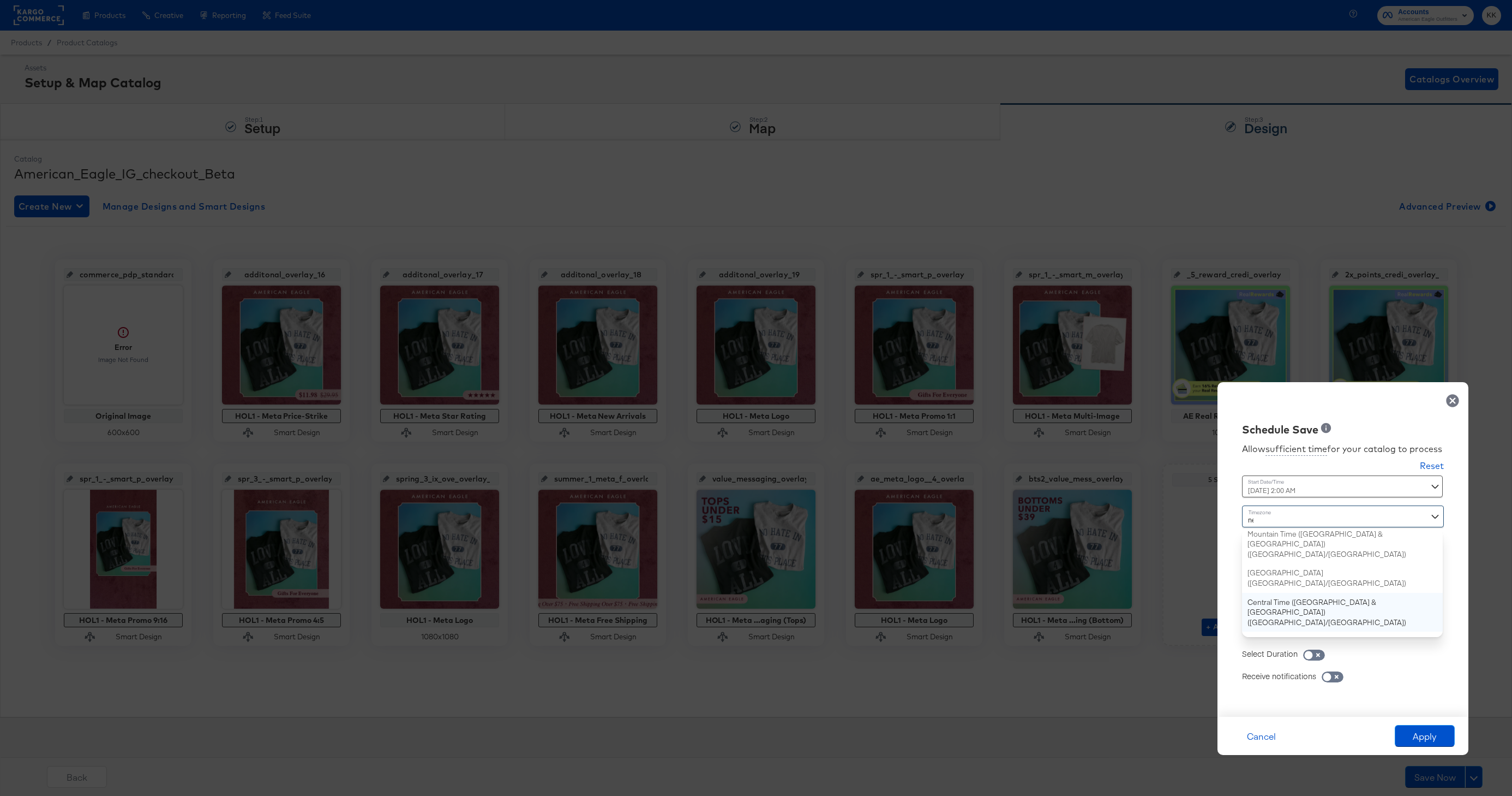
type input "new"
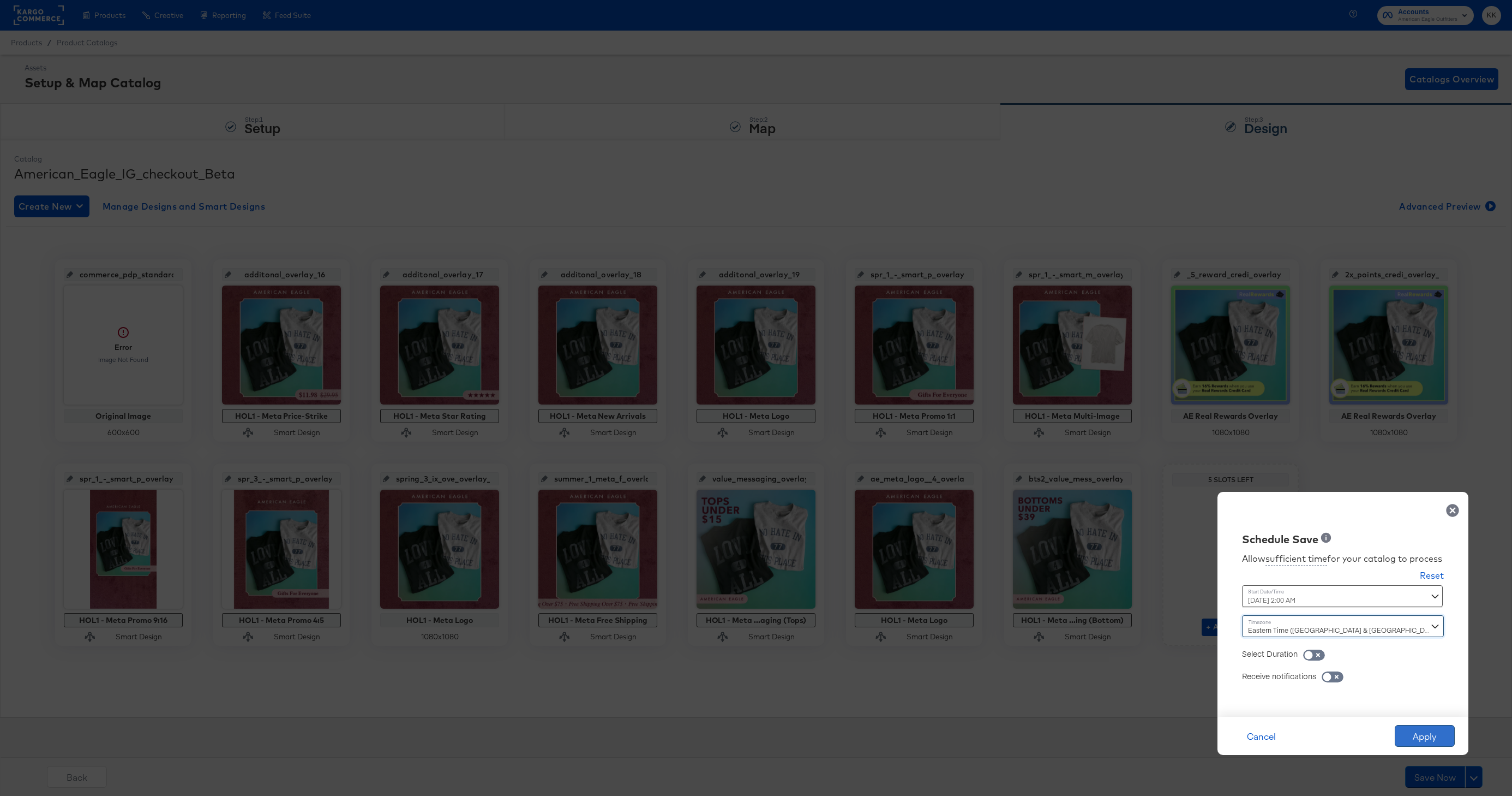
click at [1417, 735] on button "Apply" at bounding box center [1425, 736] width 60 height 22
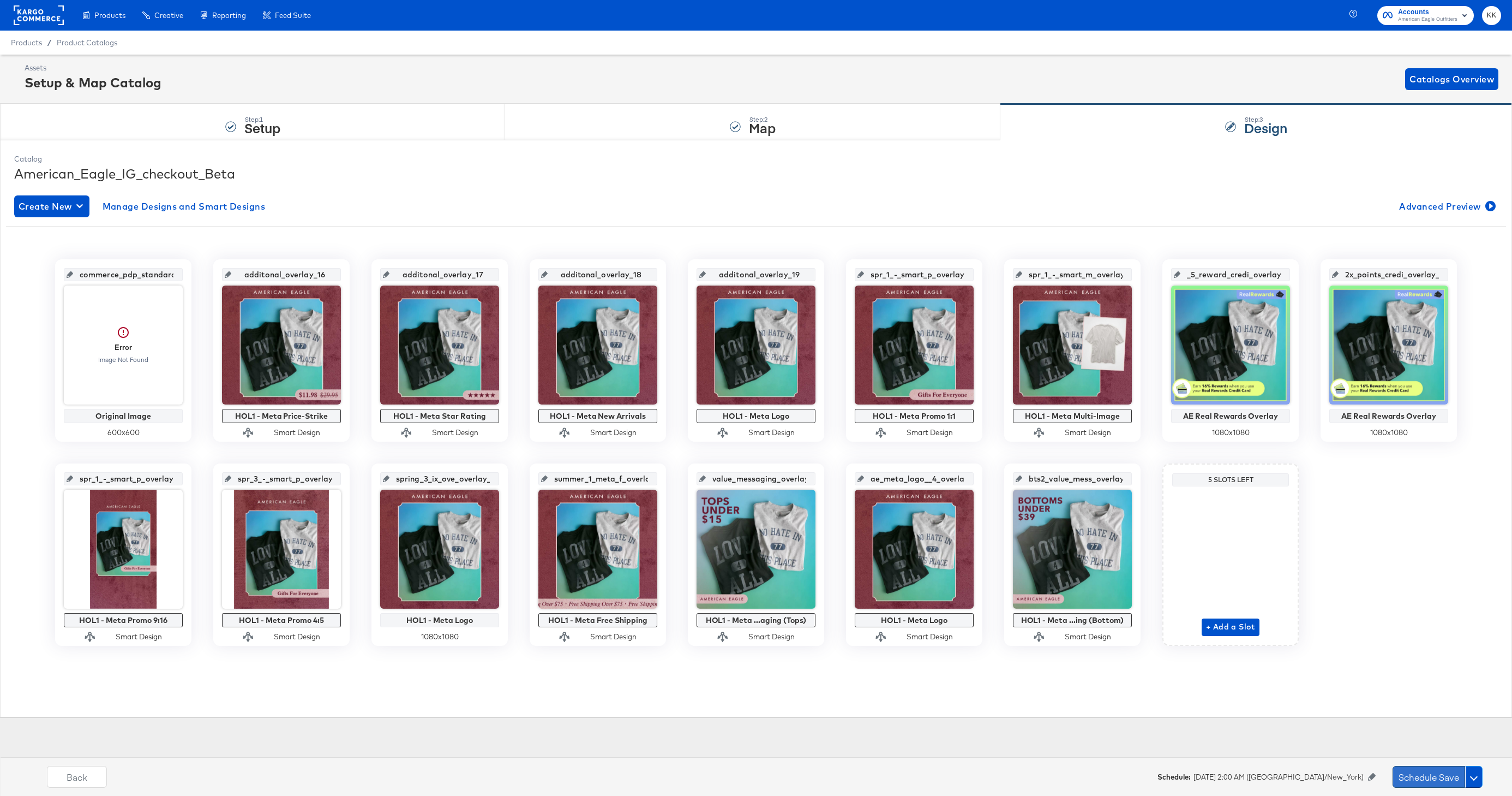
click at [1403, 778] on button "Schedule Save" at bounding box center [1429, 776] width 73 height 22
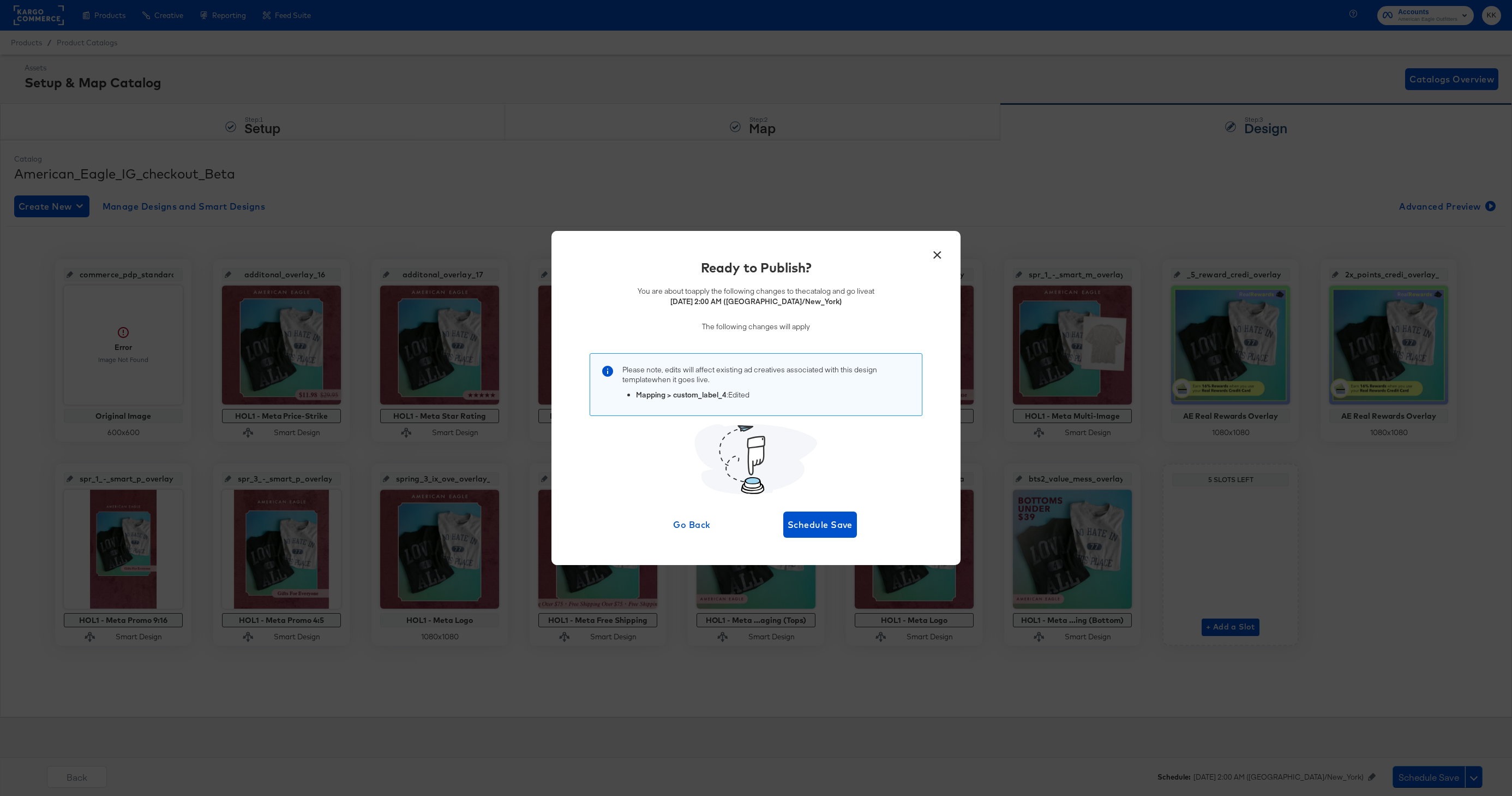
click at [826, 507] on div "Ready to Publish? You are about to apply the following changes to the catalog a…" at bounding box center [756, 397] width 377 height 279
click at [827, 515] on button "Schedule Save" at bounding box center [820, 525] width 74 height 26
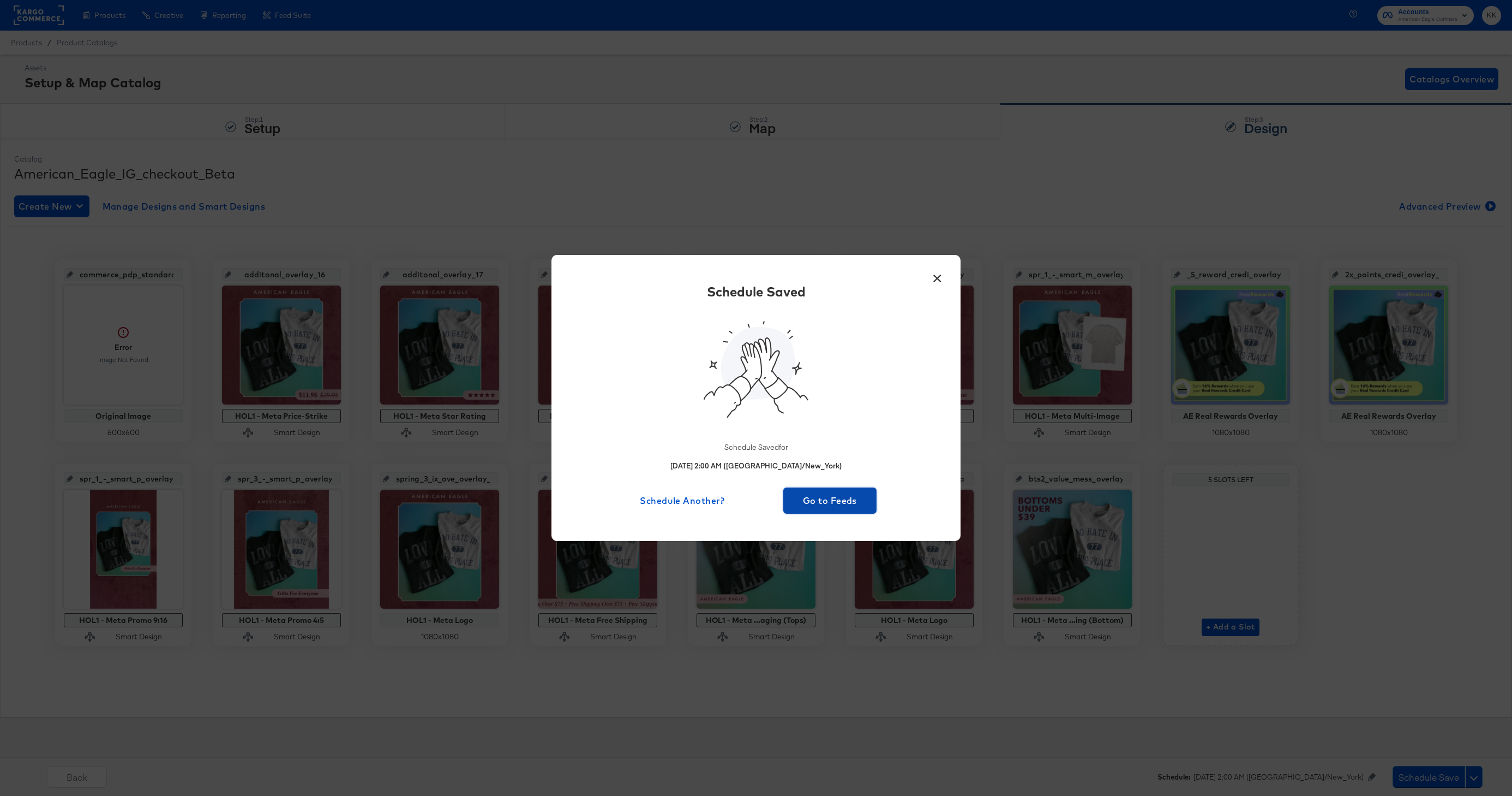
click at [816, 509] on button "Go to Feeds" at bounding box center [830, 500] width 93 height 26
